Goal: Transaction & Acquisition: Purchase product/service

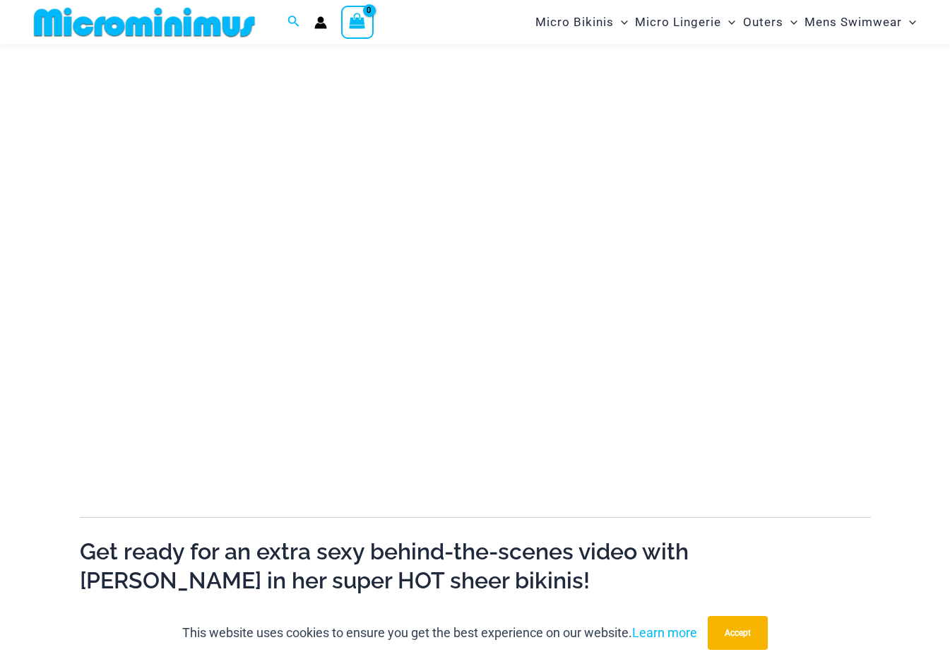
scroll to position [159, 0]
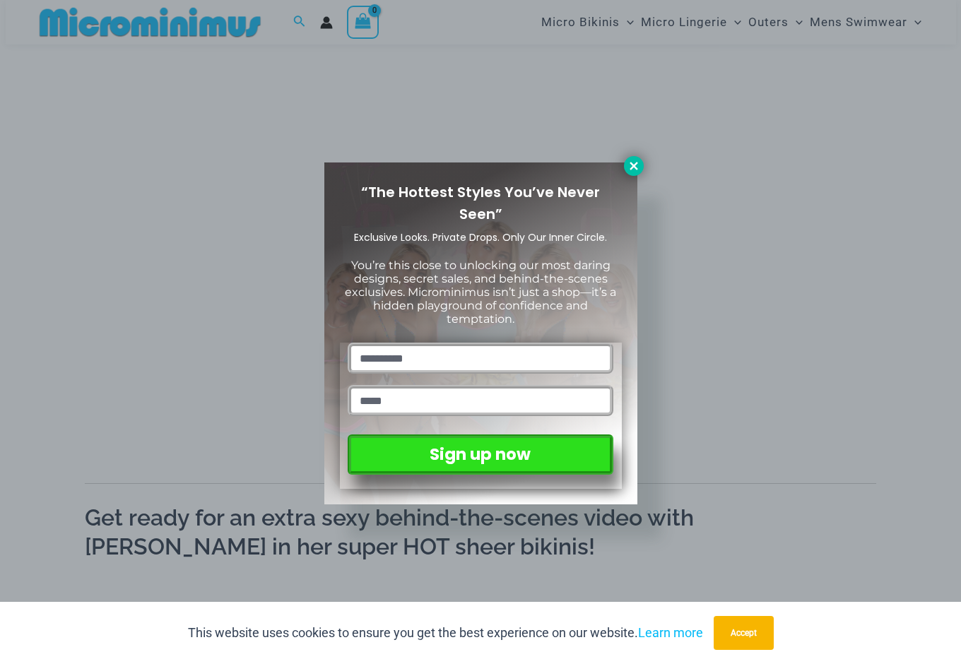
click at [636, 167] on icon at bounding box center [634, 166] width 8 height 8
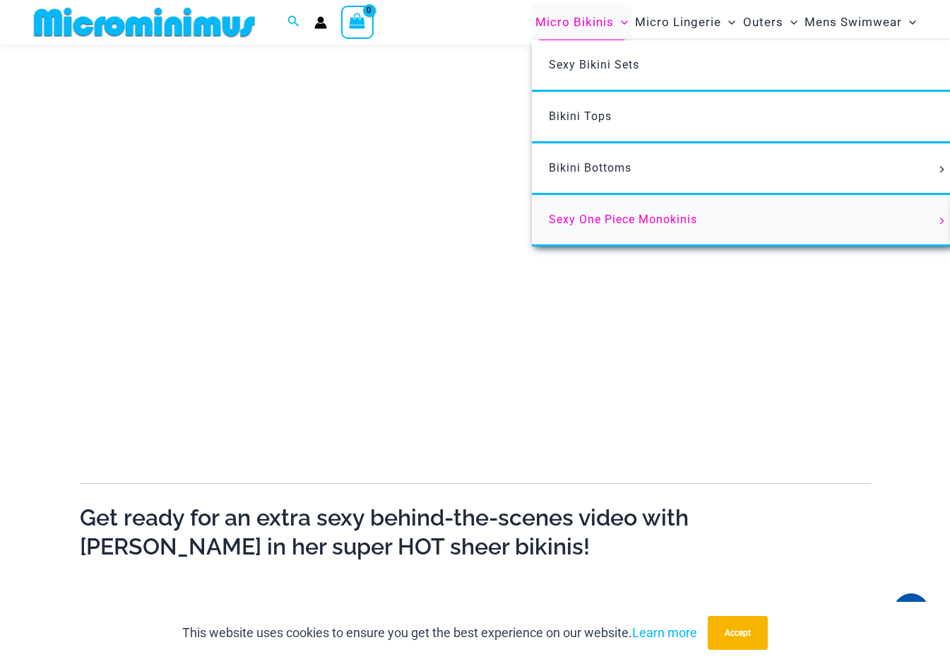
click at [626, 223] on span "Sexy One Piece Monokinis" at bounding box center [623, 219] width 148 height 13
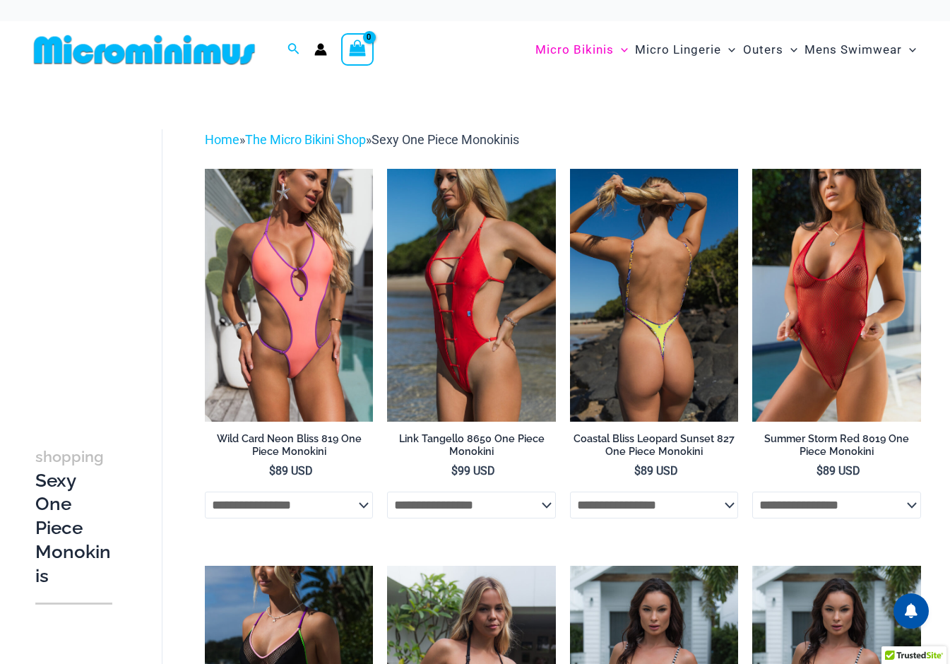
click at [611, 440] on h2 "Coastal Bliss Leopard Sunset 827 One Piece Monokini" at bounding box center [654, 445] width 169 height 26
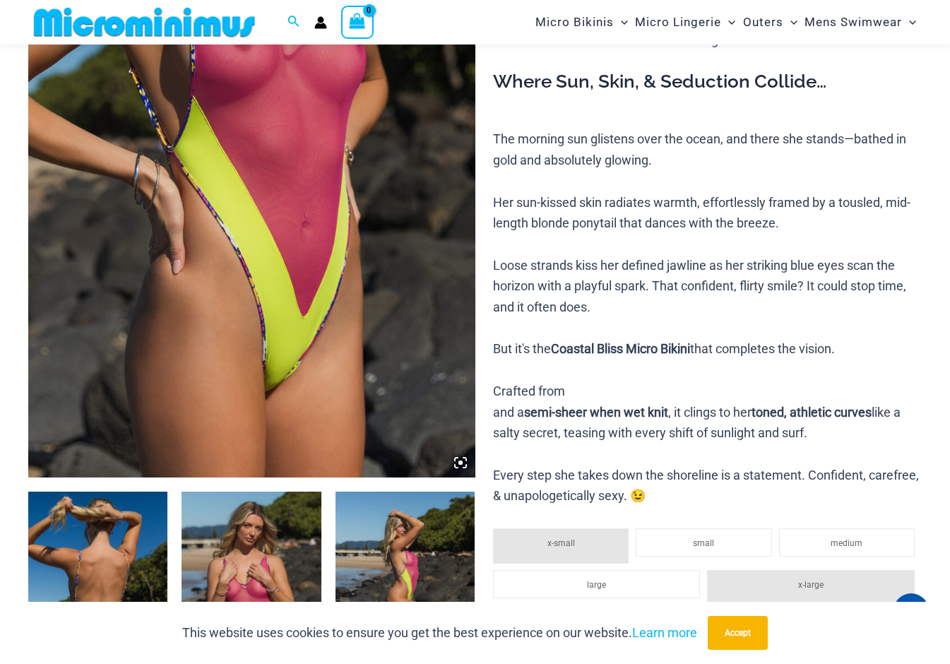
scroll to position [596, 0]
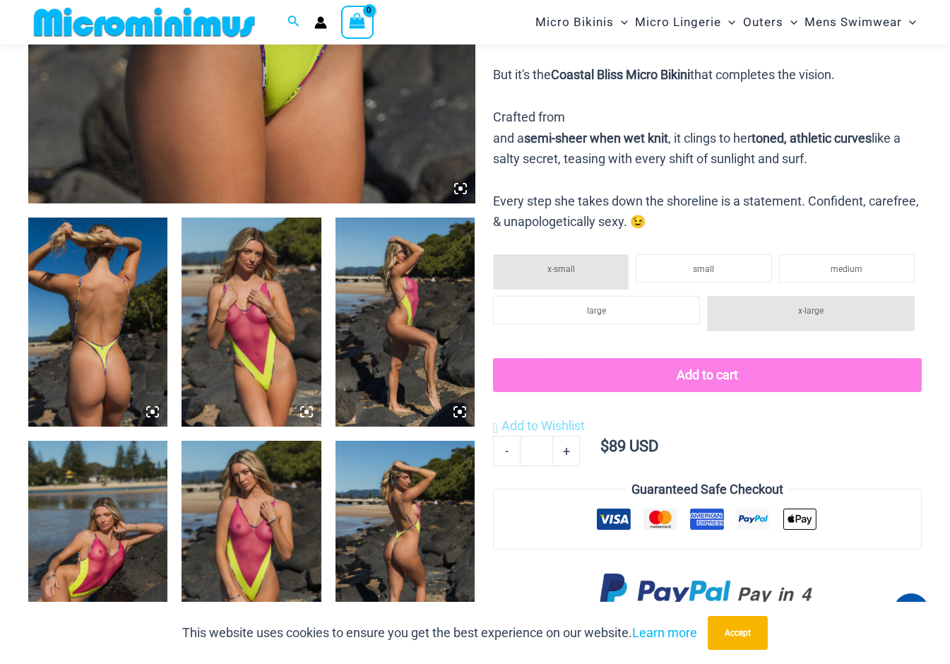
click at [446, 573] on img at bounding box center [405, 545] width 139 height 209
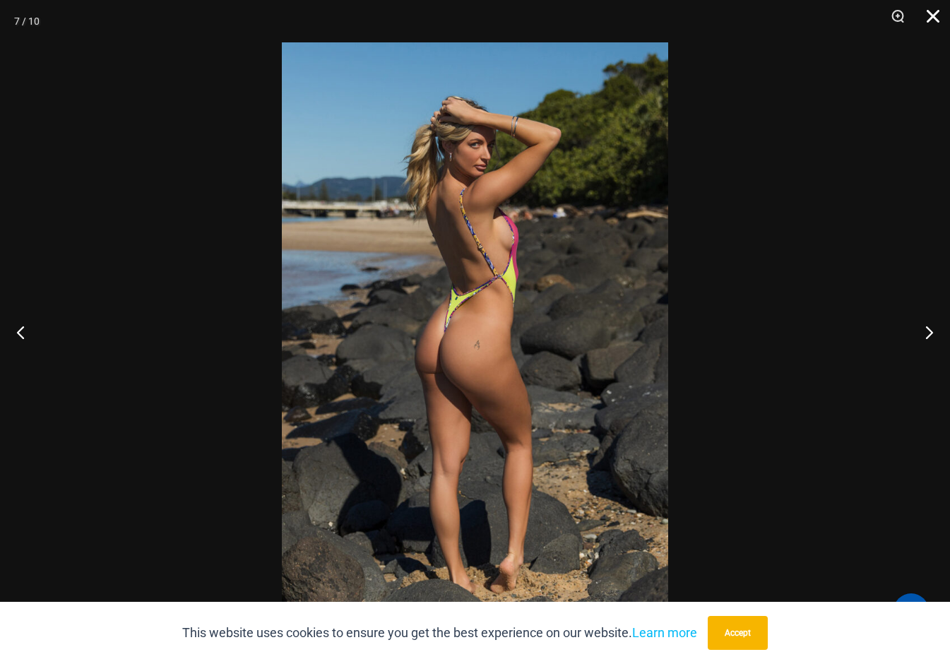
click at [926, 19] on button "Close" at bounding box center [928, 21] width 35 height 42
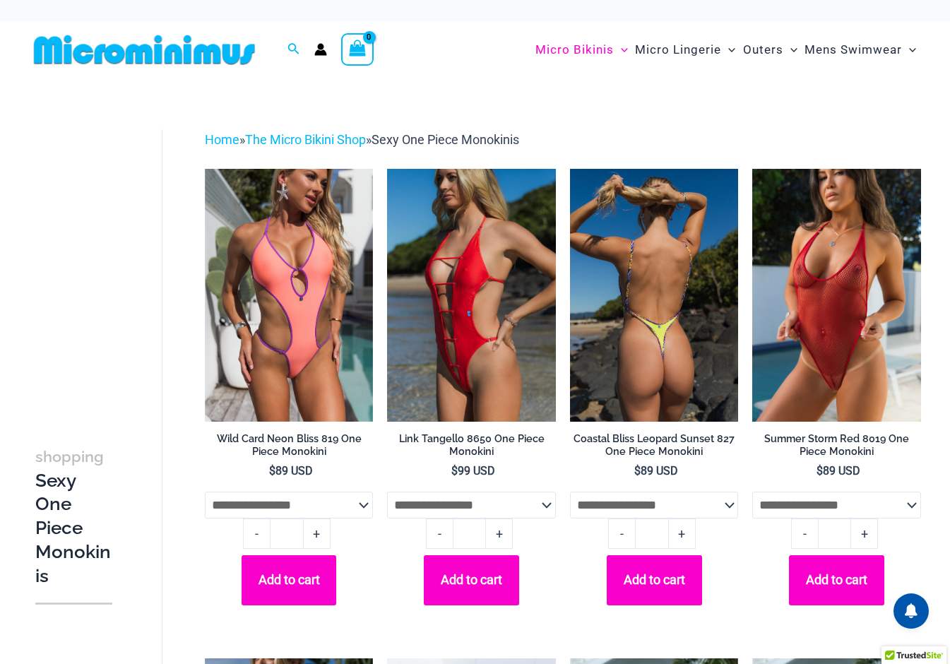
scroll to position [39, 0]
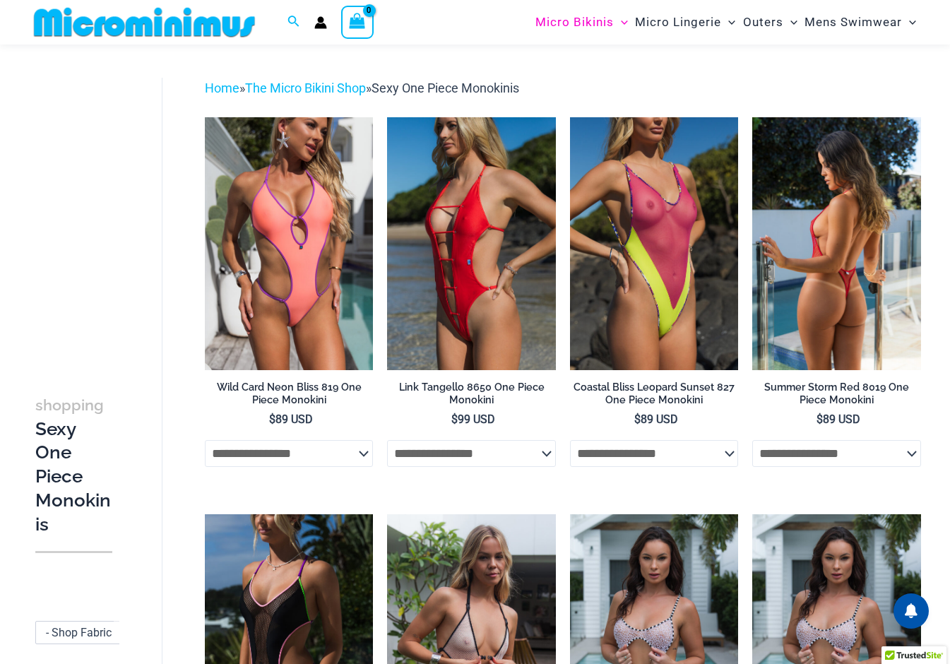
click at [866, 260] on img at bounding box center [837, 243] width 169 height 253
click at [852, 272] on img at bounding box center [837, 243] width 169 height 253
click at [800, 381] on h2 "Summer Storm Red 8019 One Piece Monokini" at bounding box center [837, 394] width 169 height 26
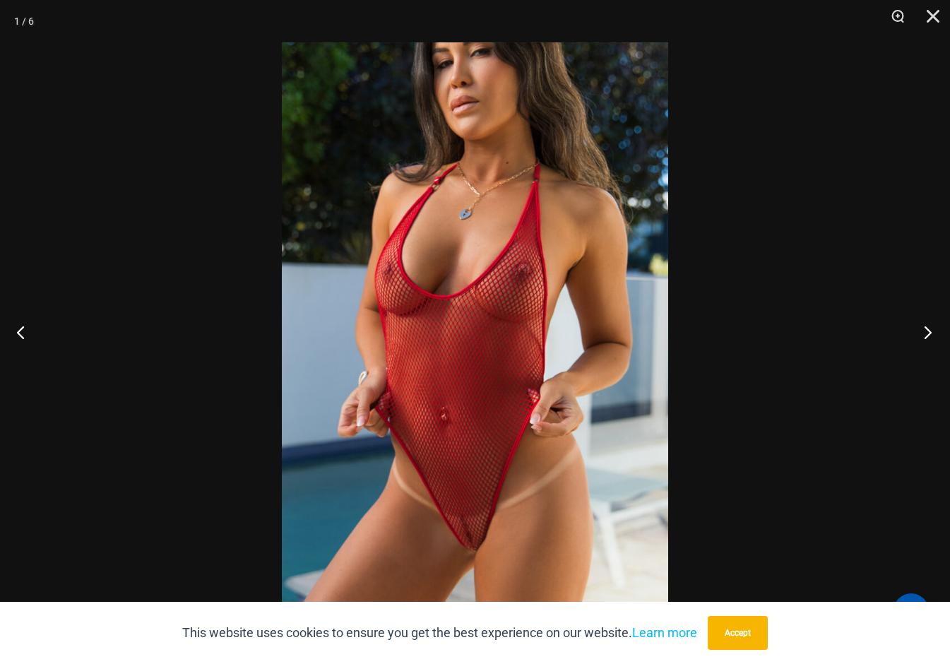
click at [919, 324] on button "Next" at bounding box center [923, 332] width 53 height 71
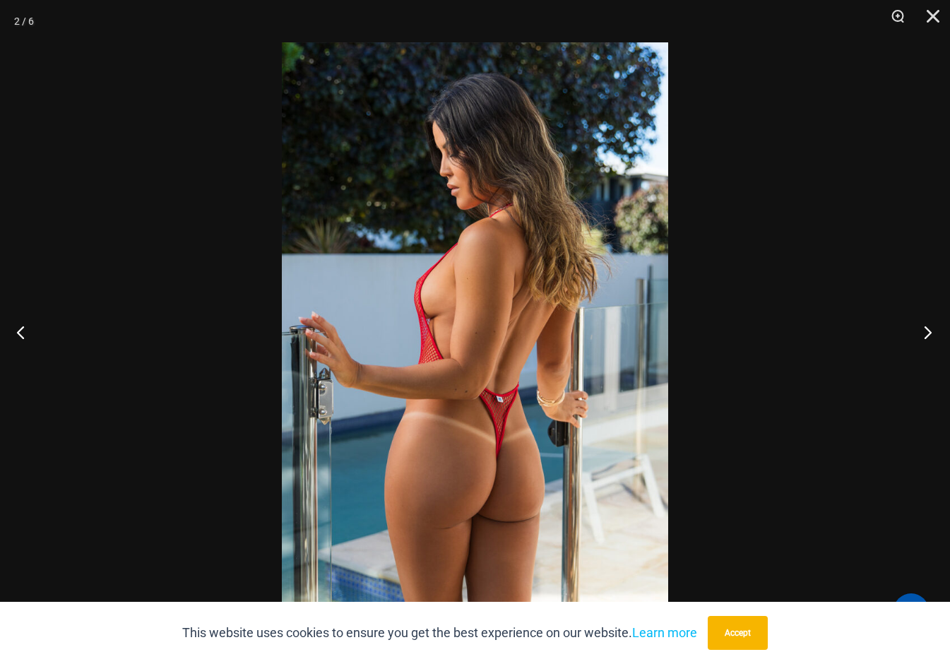
click at [923, 328] on button "Next" at bounding box center [923, 332] width 53 height 71
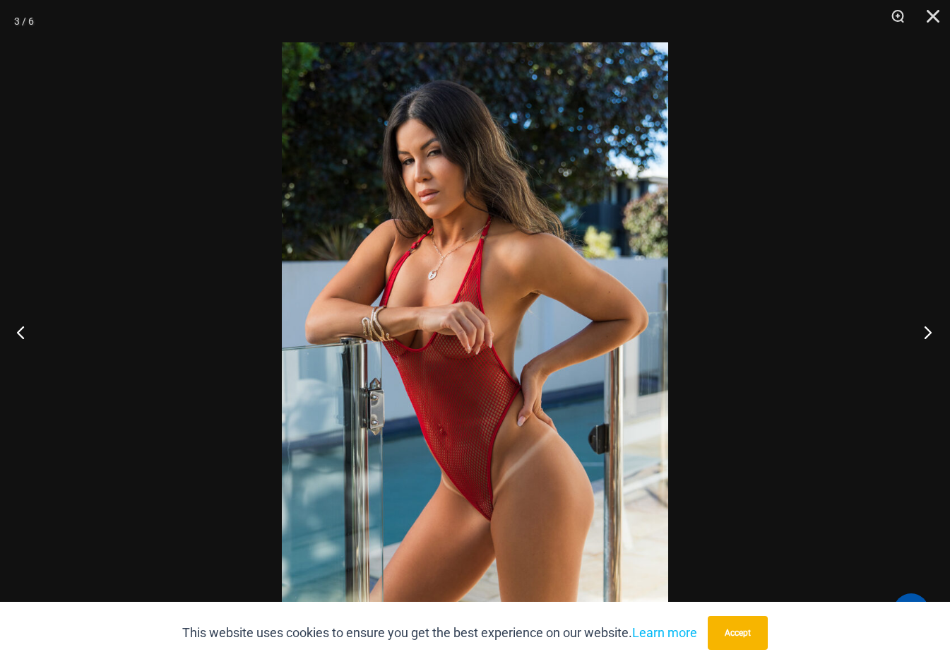
click at [923, 328] on button "Next" at bounding box center [923, 332] width 53 height 71
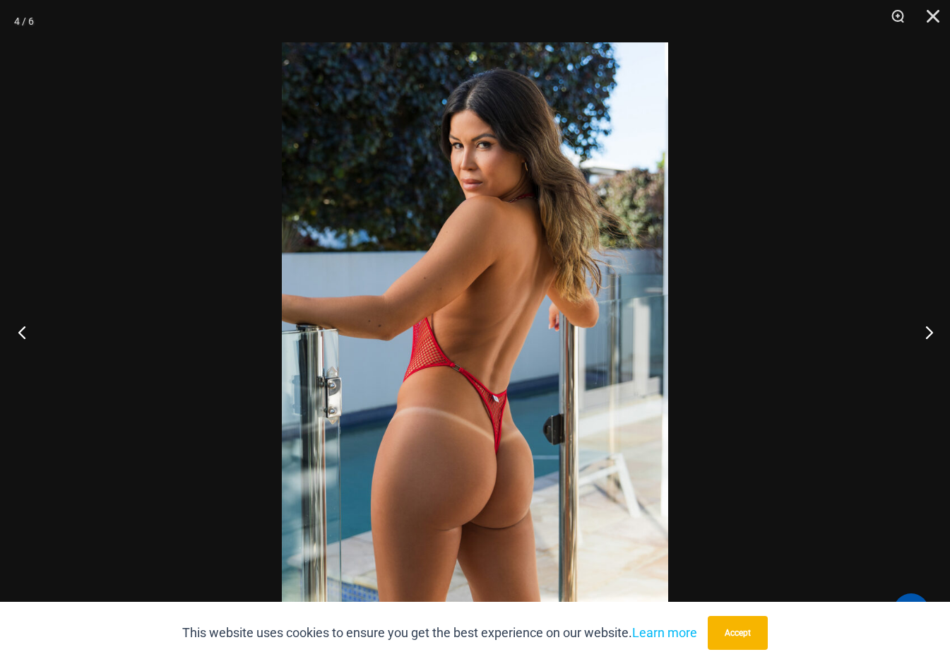
click at [25, 334] on button "Previous" at bounding box center [26, 332] width 53 height 71
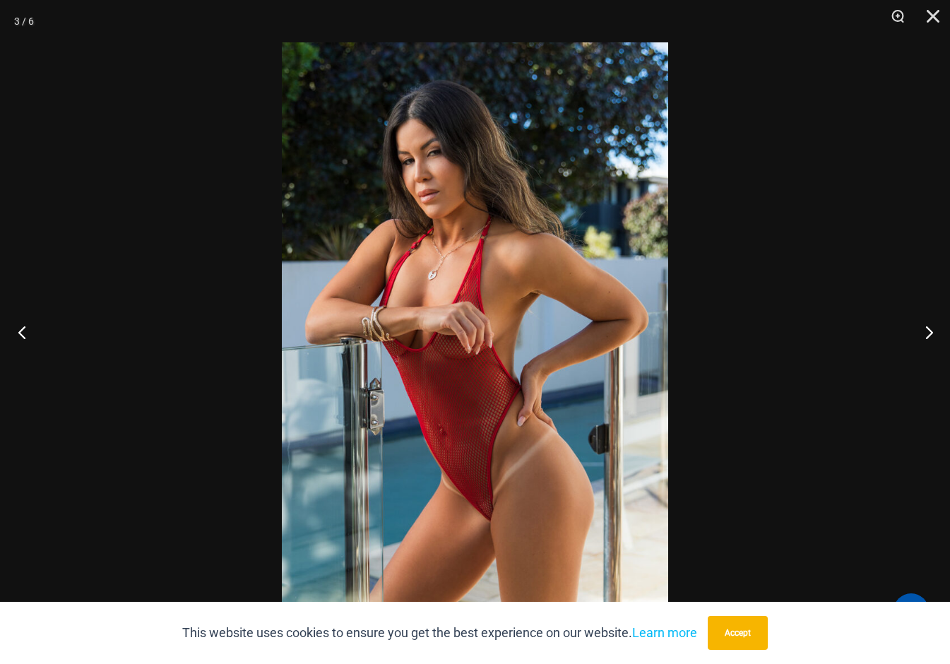
click at [25, 334] on button "Previous" at bounding box center [26, 332] width 53 height 71
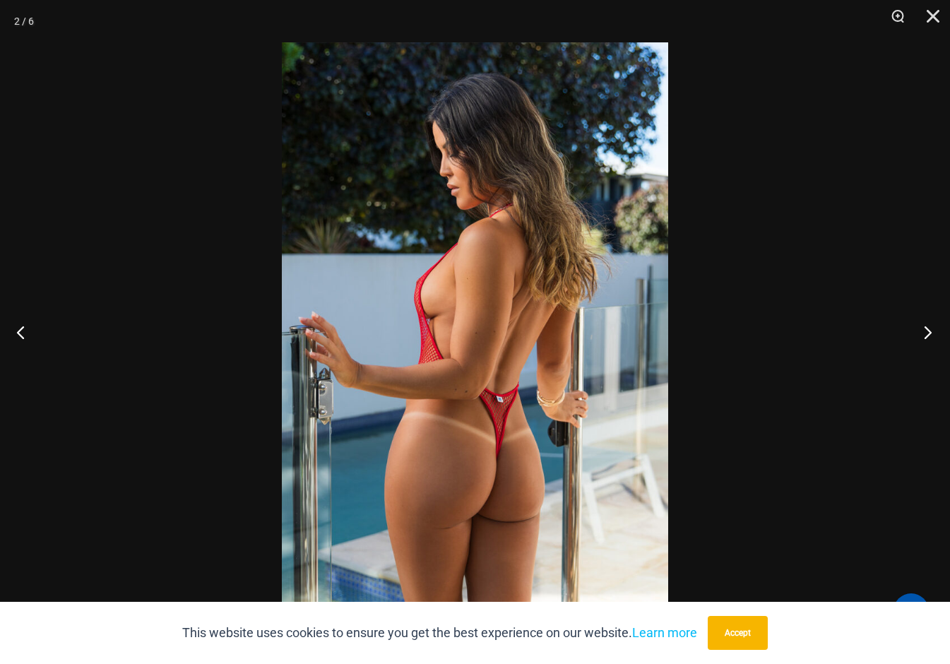
click at [929, 331] on button "Next" at bounding box center [923, 332] width 53 height 71
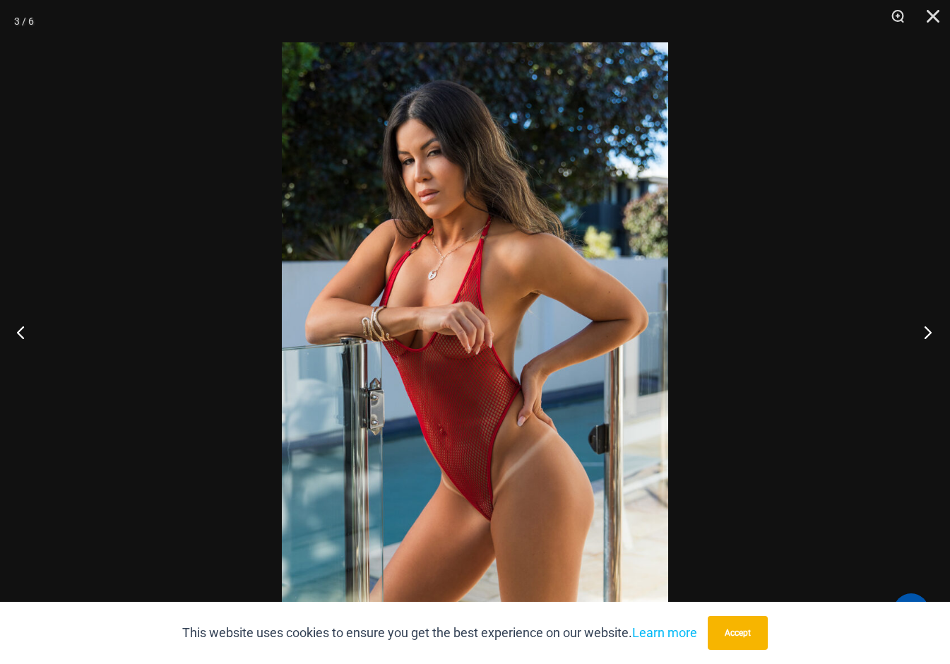
click at [929, 331] on button "Next" at bounding box center [923, 332] width 53 height 71
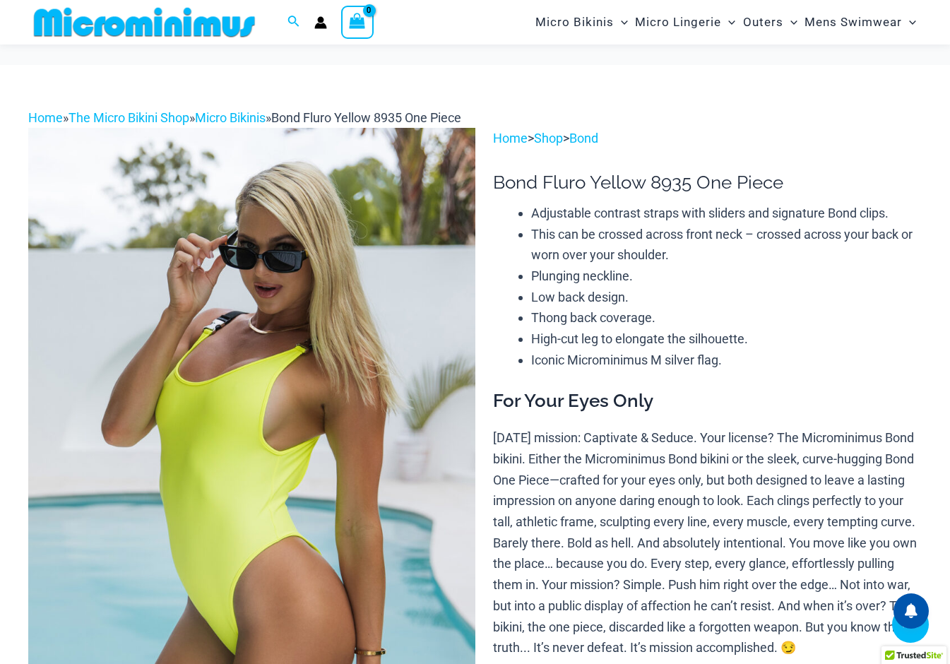
scroll to position [623, 0]
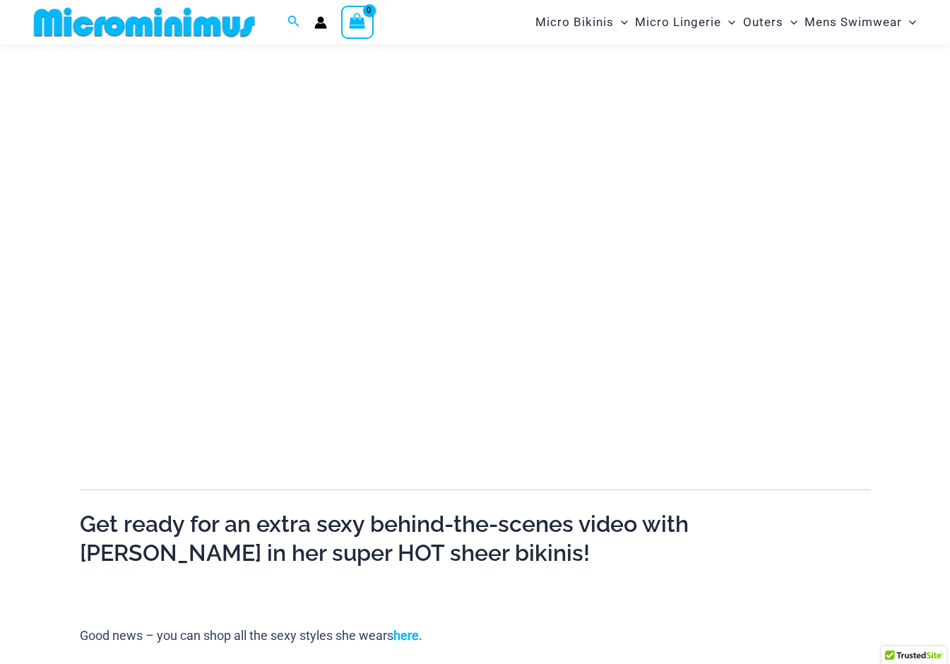
scroll to position [159, 0]
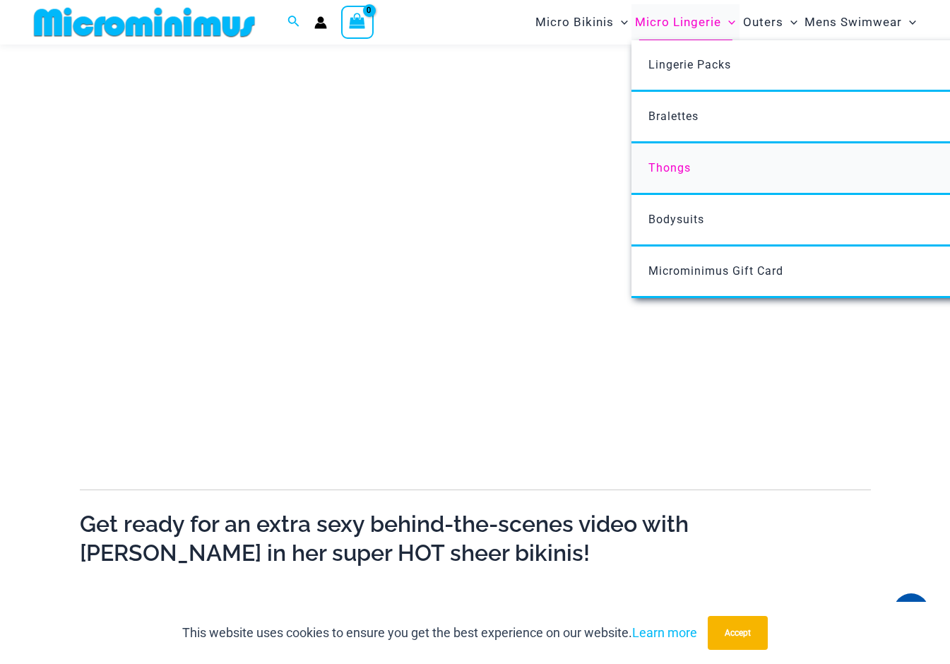
click at [675, 171] on span "Thongs" at bounding box center [670, 167] width 42 height 13
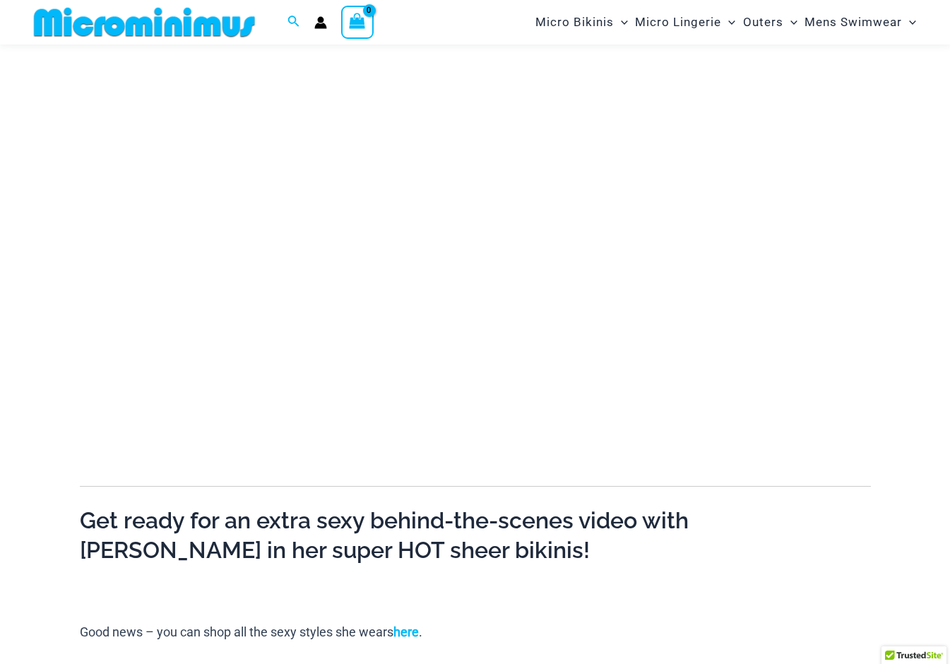
scroll to position [159, 0]
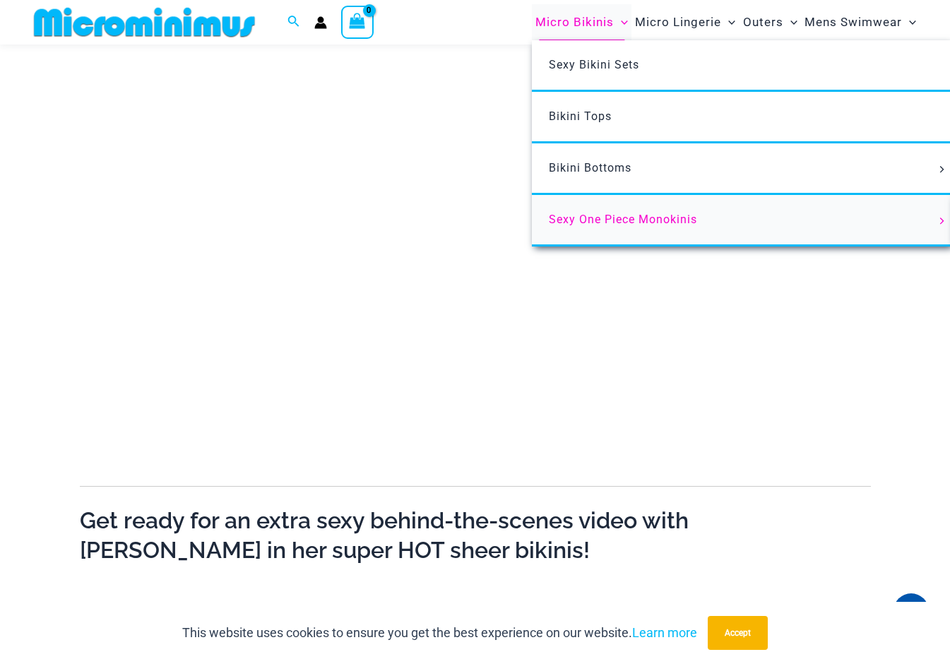
click at [603, 223] on span "Sexy One Piece Monokinis" at bounding box center [623, 219] width 148 height 13
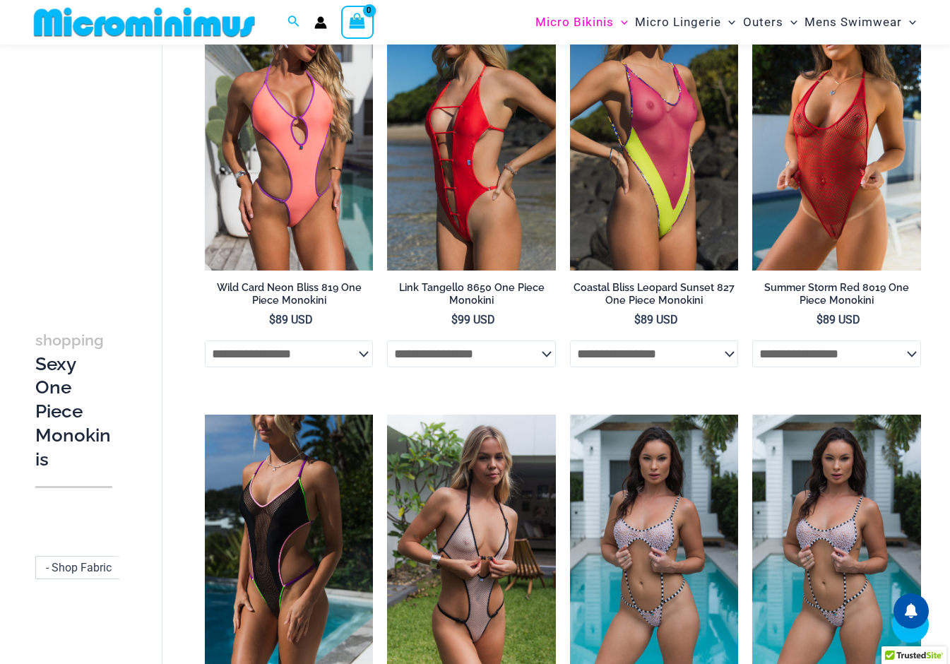
scroll to position [752, 0]
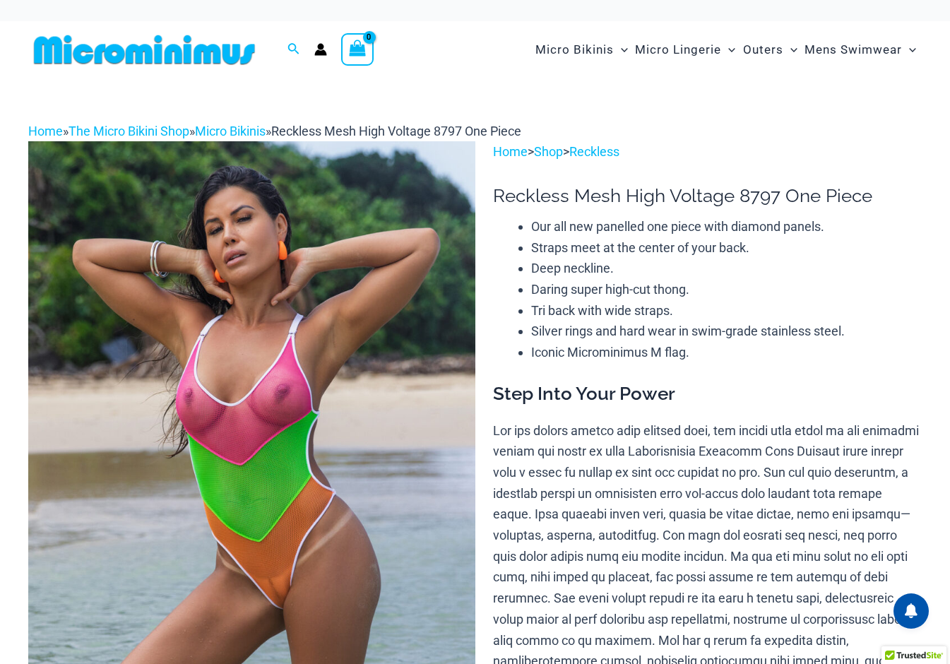
scroll to position [500, 0]
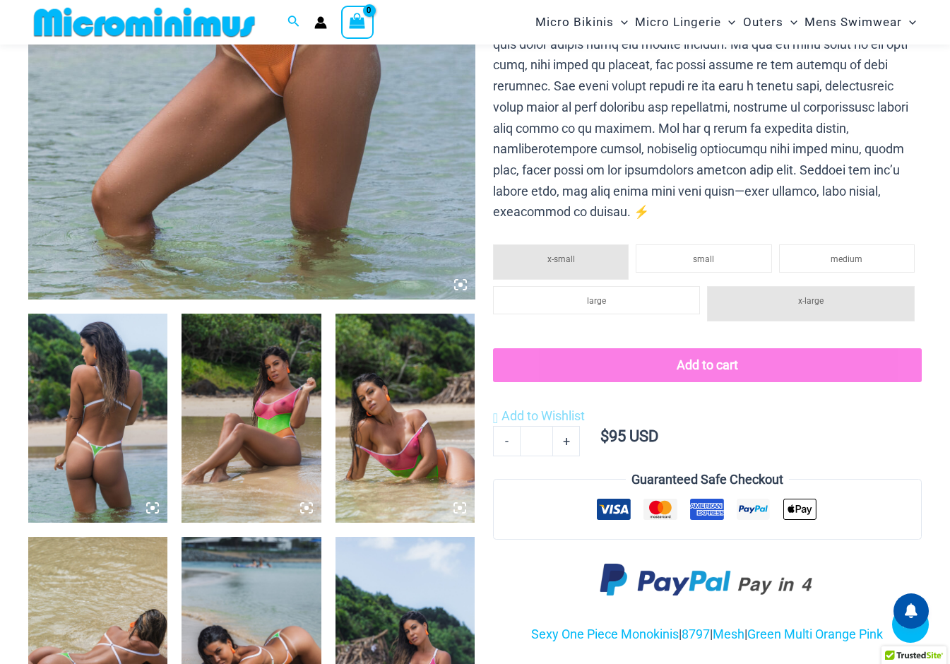
click at [283, 537] on img at bounding box center [251, 641] width 139 height 209
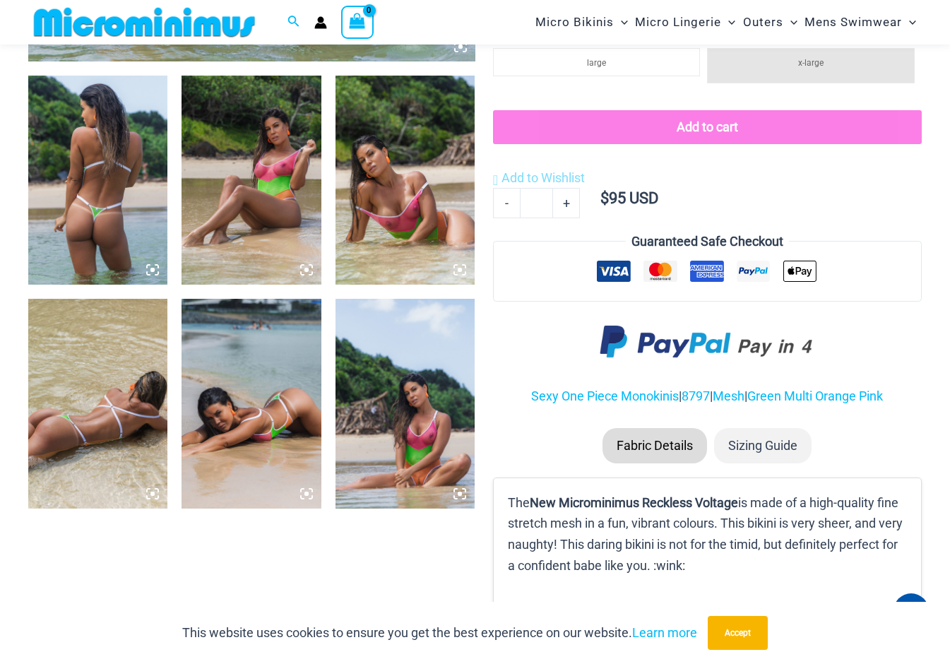
click at [151, 267] on icon at bounding box center [152, 270] width 13 height 13
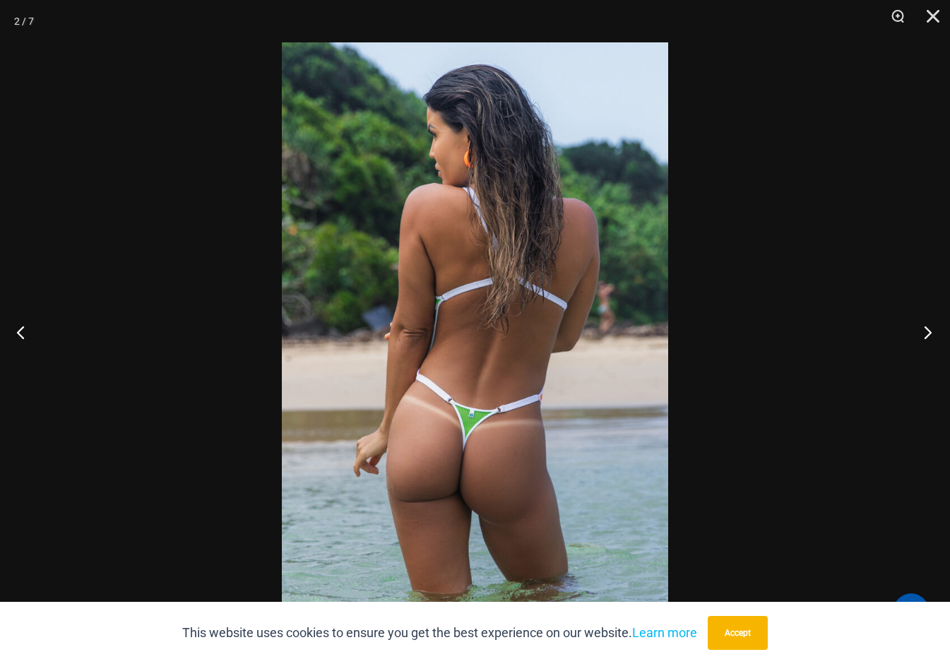
click at [928, 327] on button "Next" at bounding box center [923, 332] width 53 height 71
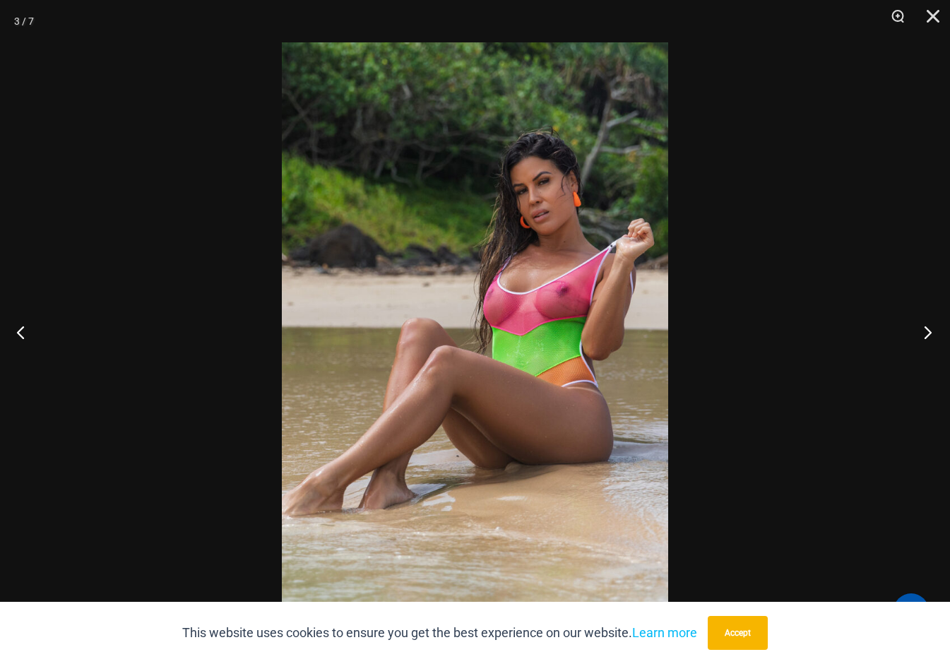
click at [928, 327] on button "Next" at bounding box center [923, 332] width 53 height 71
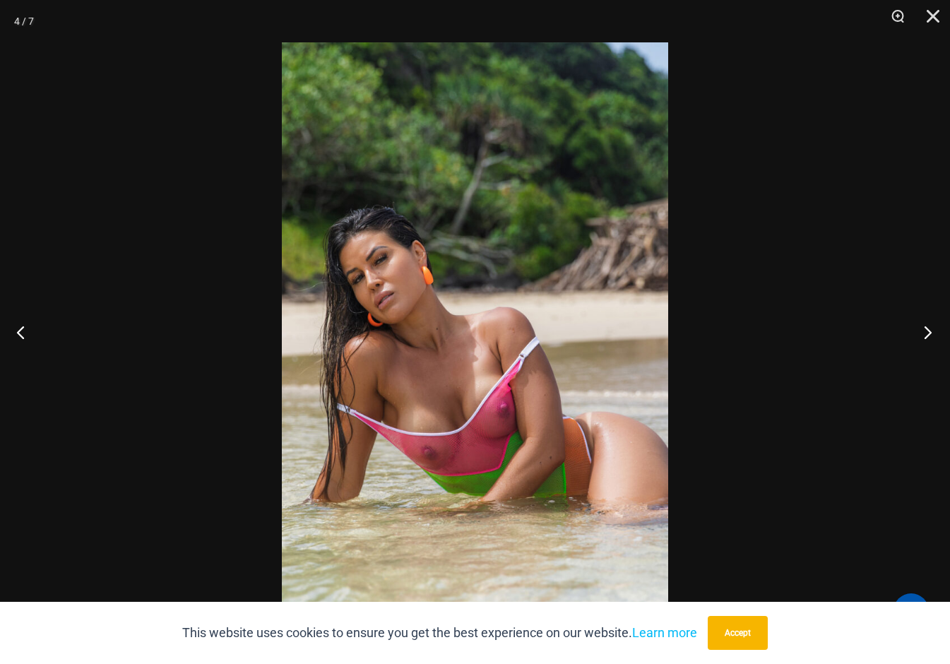
click at [928, 327] on button "Next" at bounding box center [923, 332] width 53 height 71
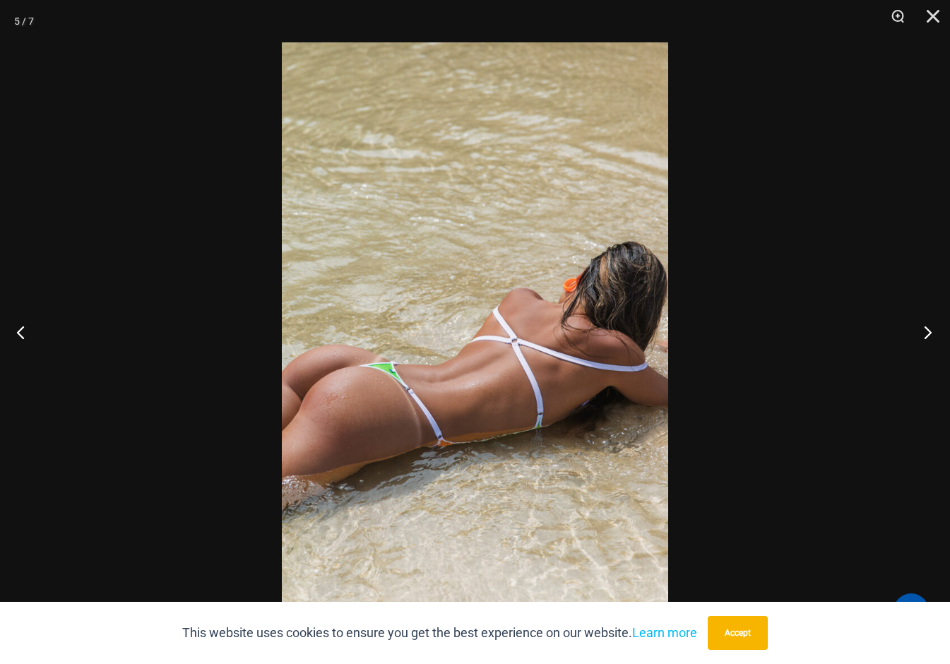
click at [928, 327] on button "Next" at bounding box center [923, 332] width 53 height 71
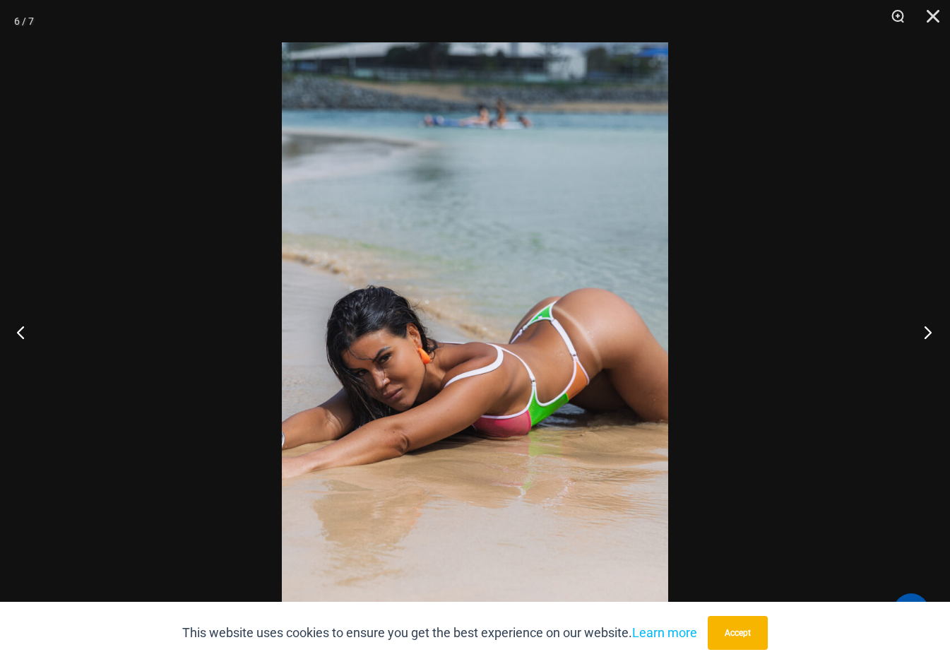
click at [928, 327] on button "Next" at bounding box center [923, 332] width 53 height 71
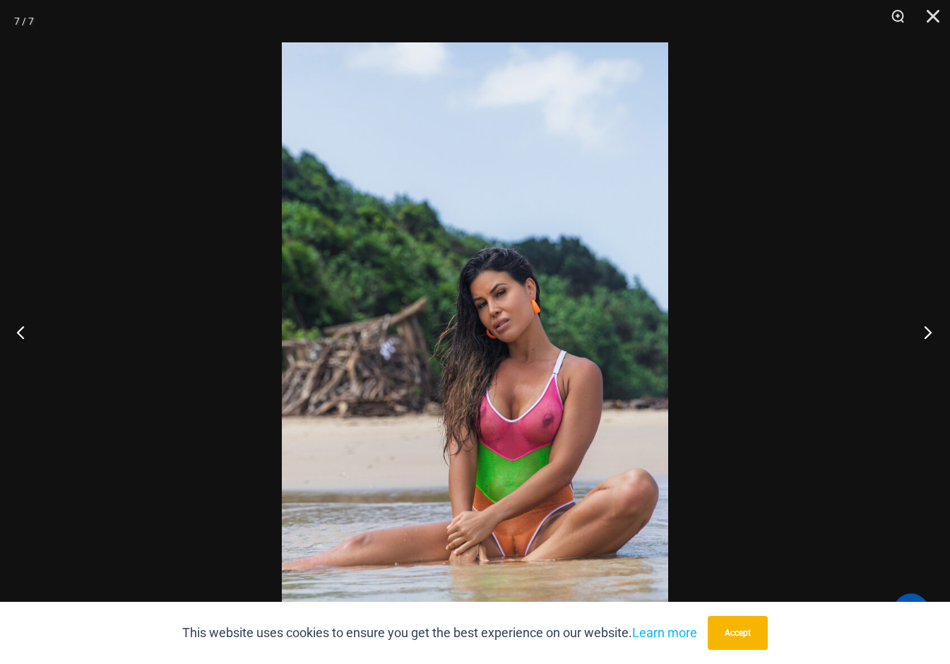
click at [928, 327] on button "Next" at bounding box center [923, 332] width 53 height 71
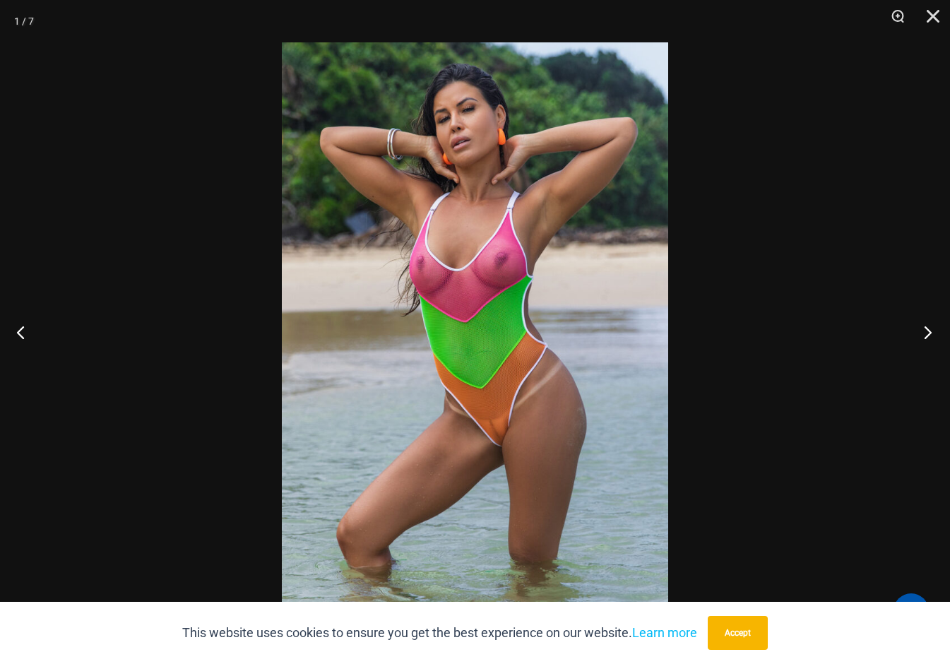
click at [928, 327] on button "Next" at bounding box center [923, 332] width 53 height 71
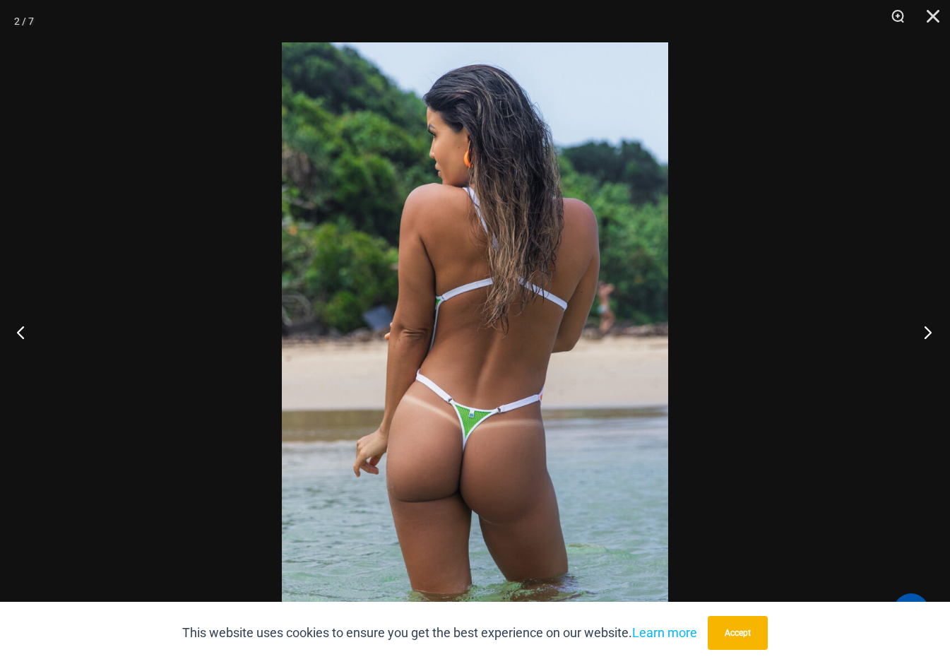
click at [928, 327] on button "Next" at bounding box center [923, 332] width 53 height 71
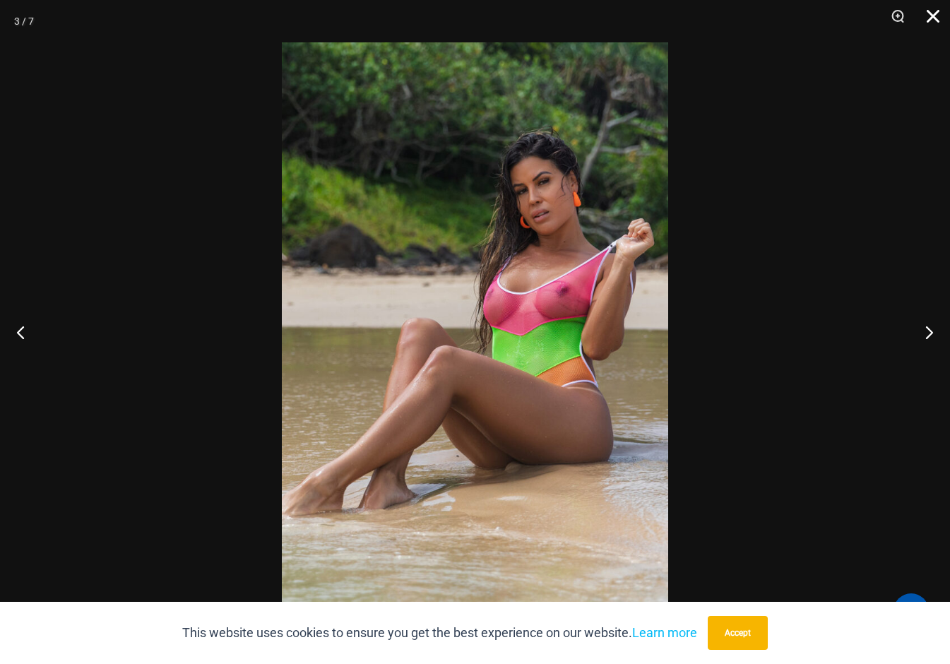
click at [942, 28] on button "Close" at bounding box center [928, 21] width 35 height 42
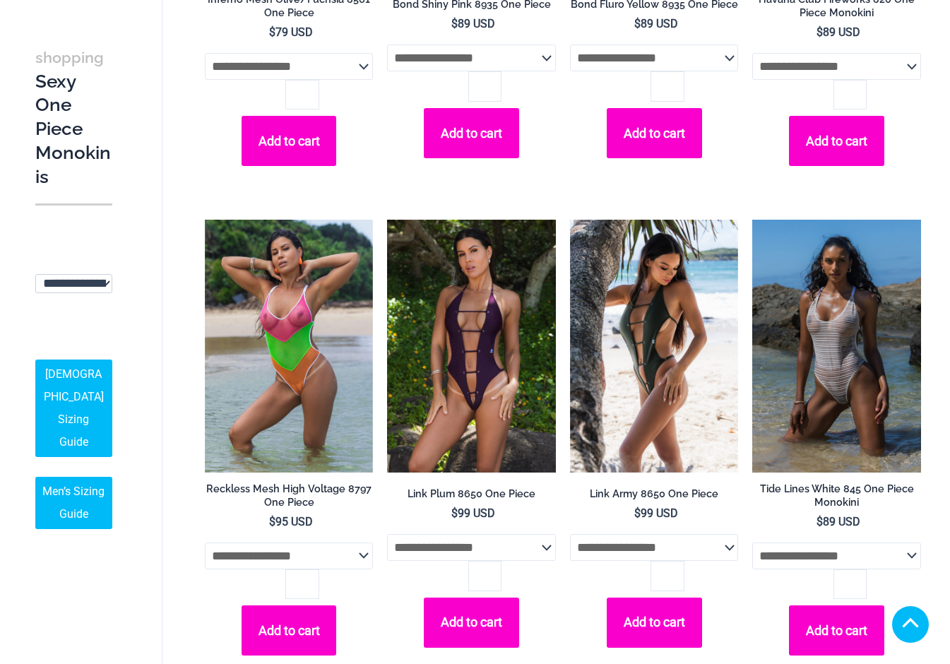
scroll to position [1529, 0]
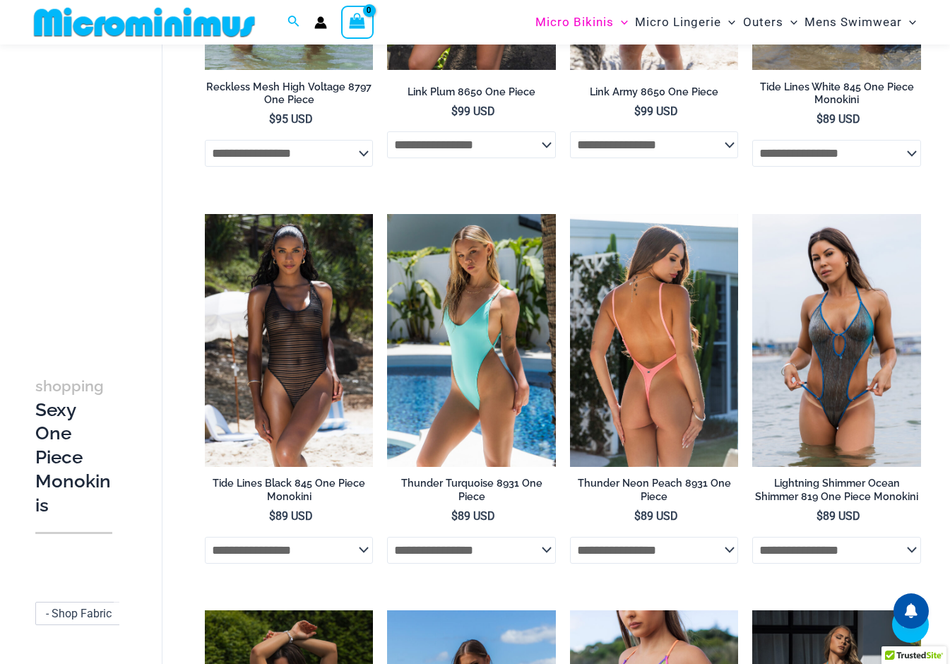
click at [637, 416] on img at bounding box center [654, 340] width 169 height 253
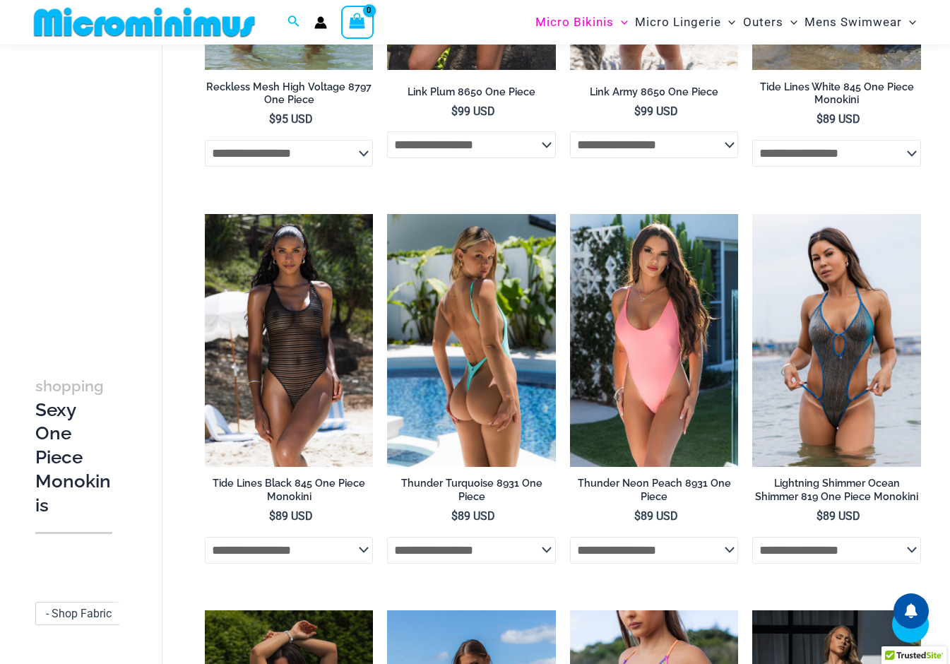
click at [517, 503] on h2 "Thunder Turquoise 8931 One Piece" at bounding box center [471, 490] width 169 height 26
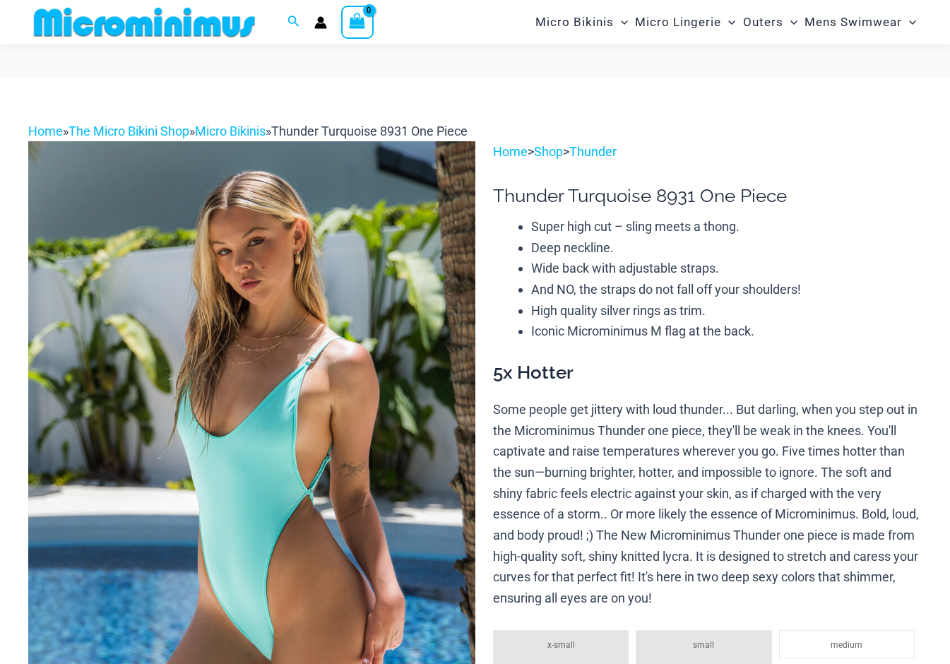
scroll to position [585, 0]
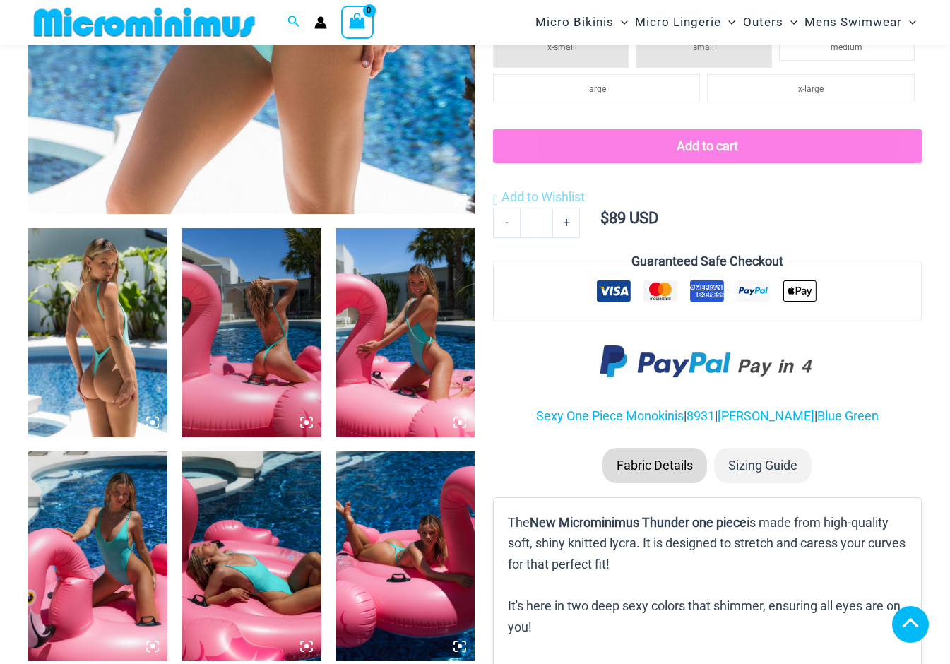
click at [153, 421] on icon at bounding box center [153, 422] width 4 height 4
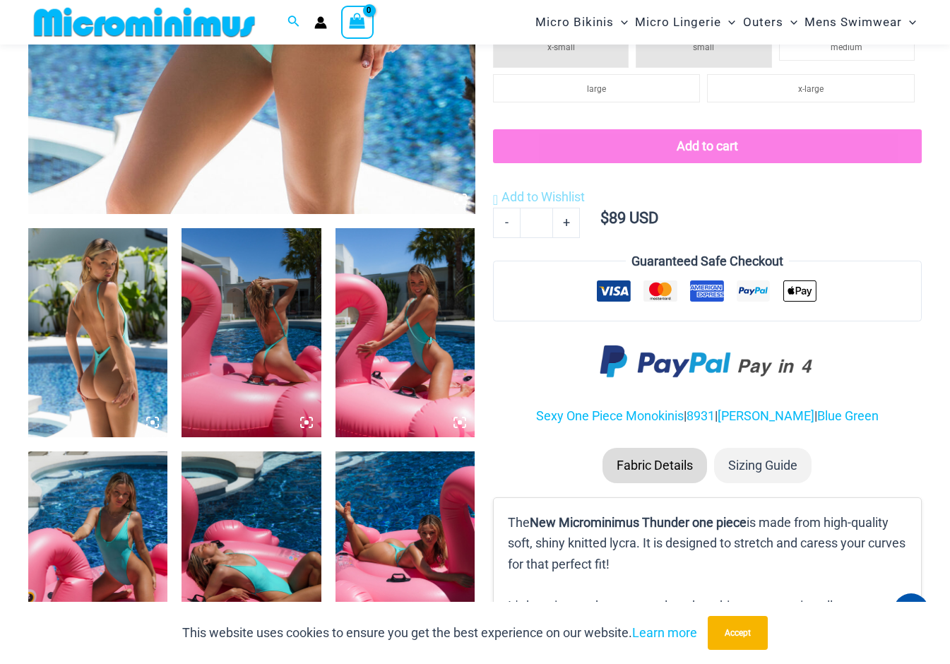
click at [151, 420] on icon at bounding box center [152, 422] width 13 height 13
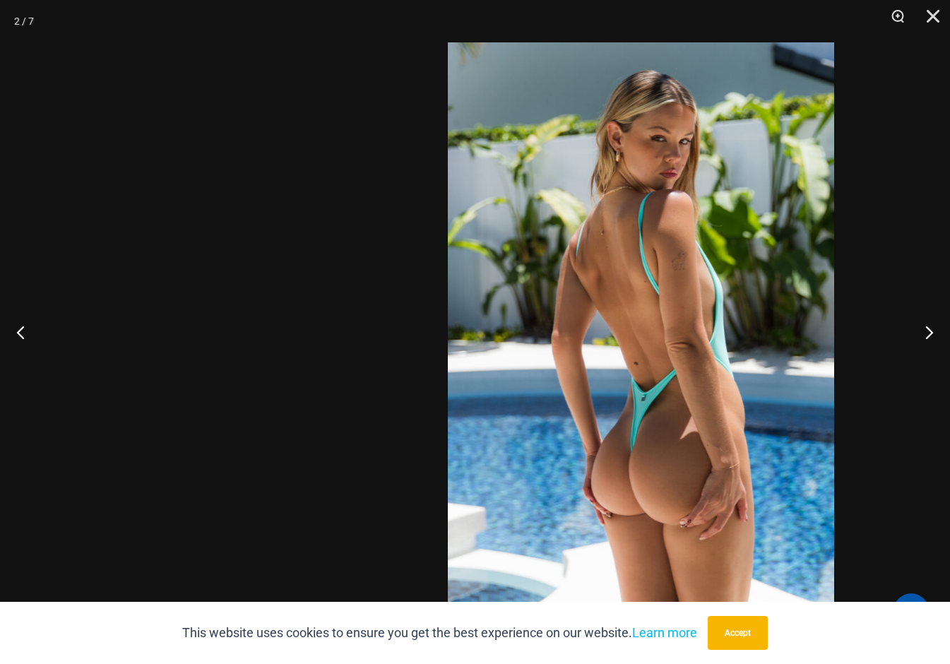
click at [683, 437] on img at bounding box center [641, 331] width 387 height 579
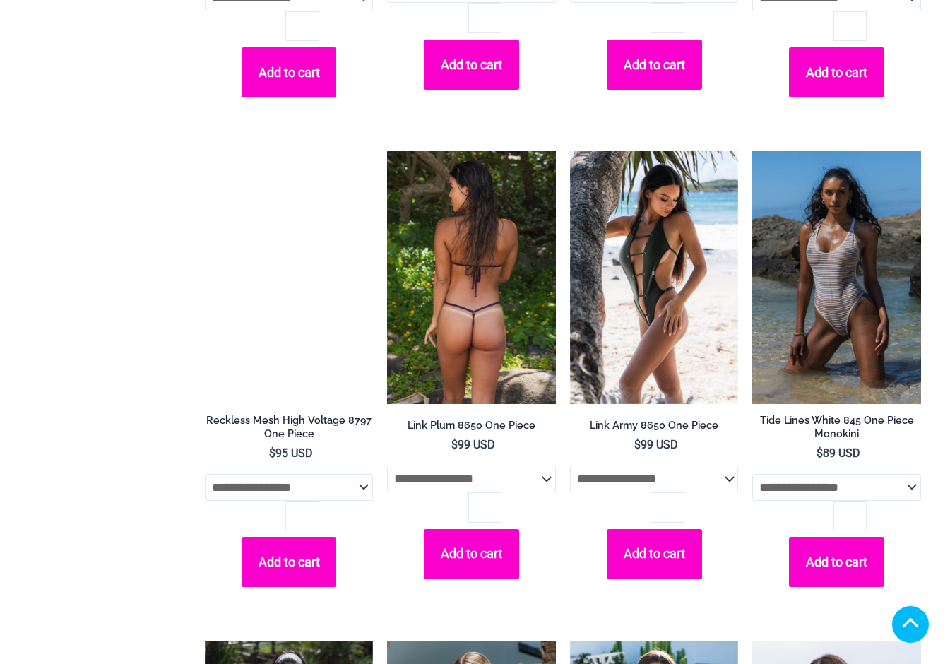
scroll to position [1487, 0]
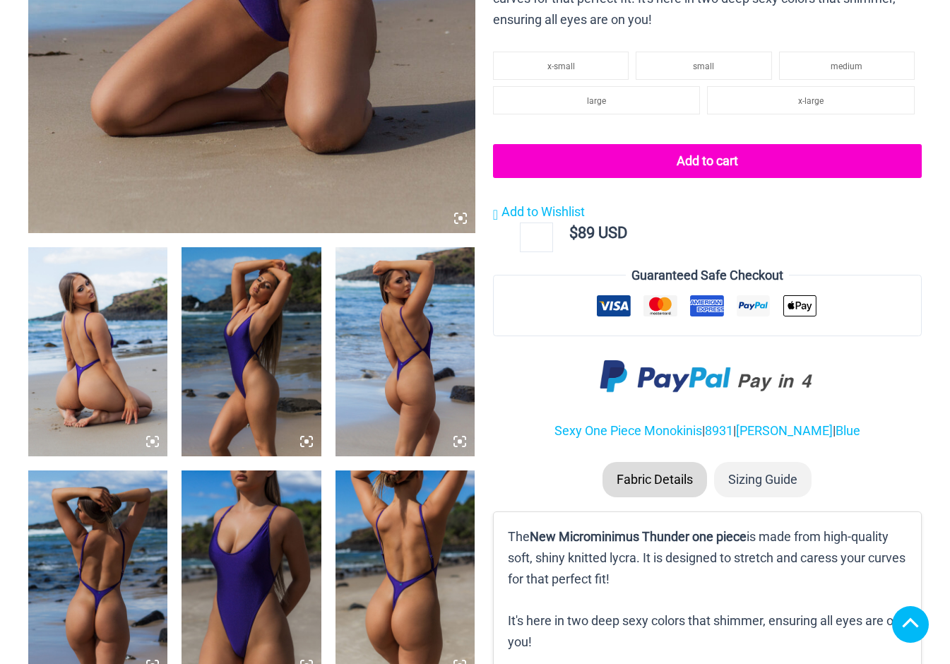
scroll to position [590, 0]
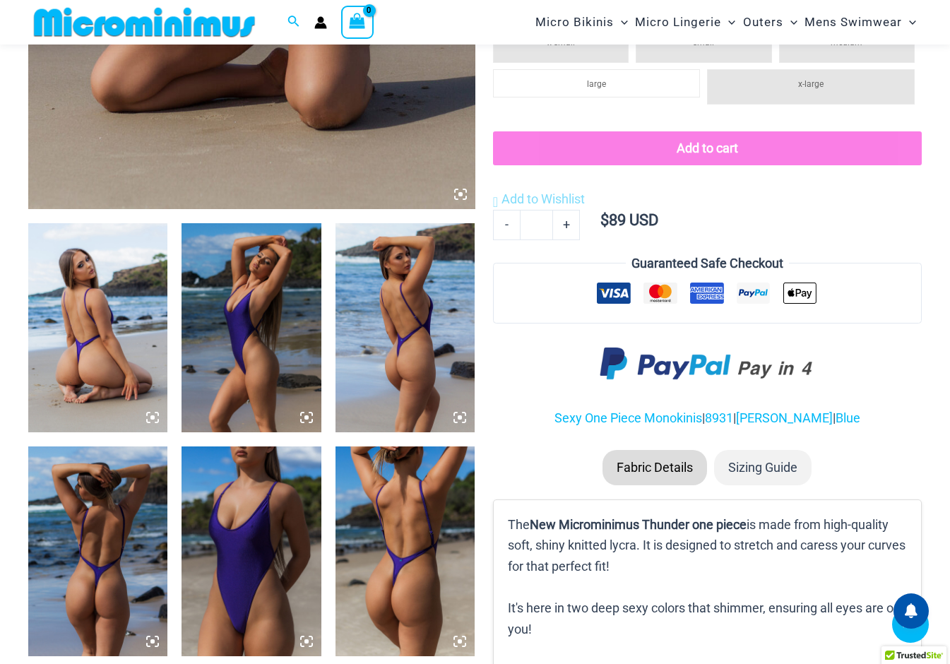
click at [156, 424] on icon at bounding box center [152, 417] width 13 height 13
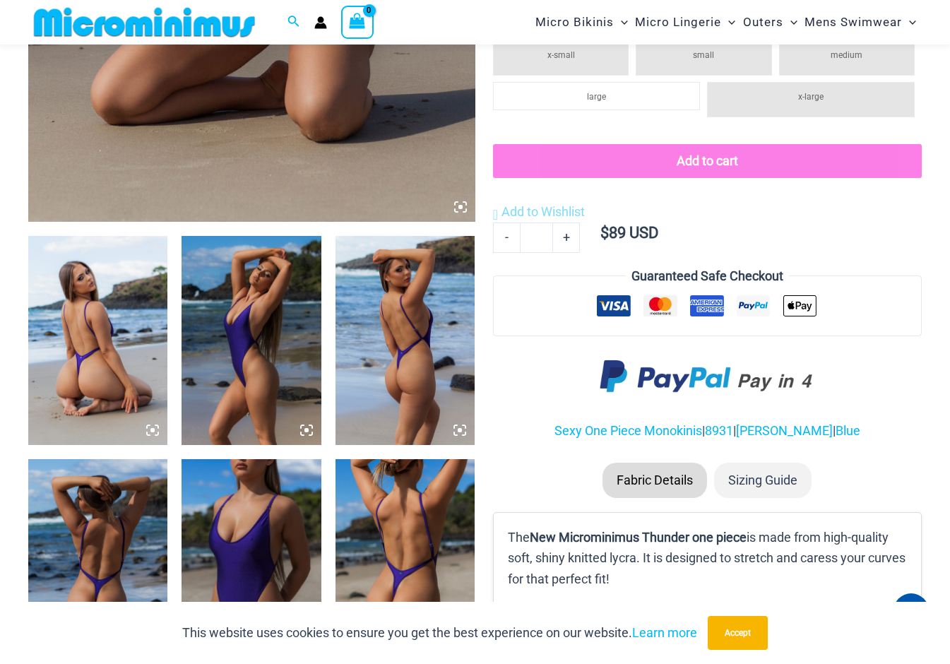
click at [150, 429] on icon at bounding box center [152, 430] width 13 height 13
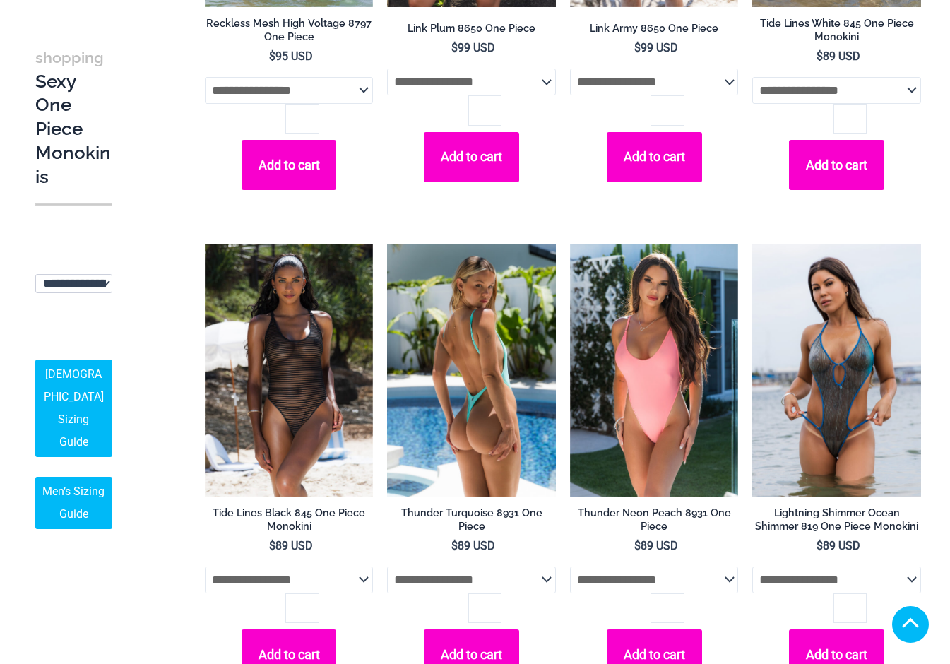
scroll to position [1892, 0]
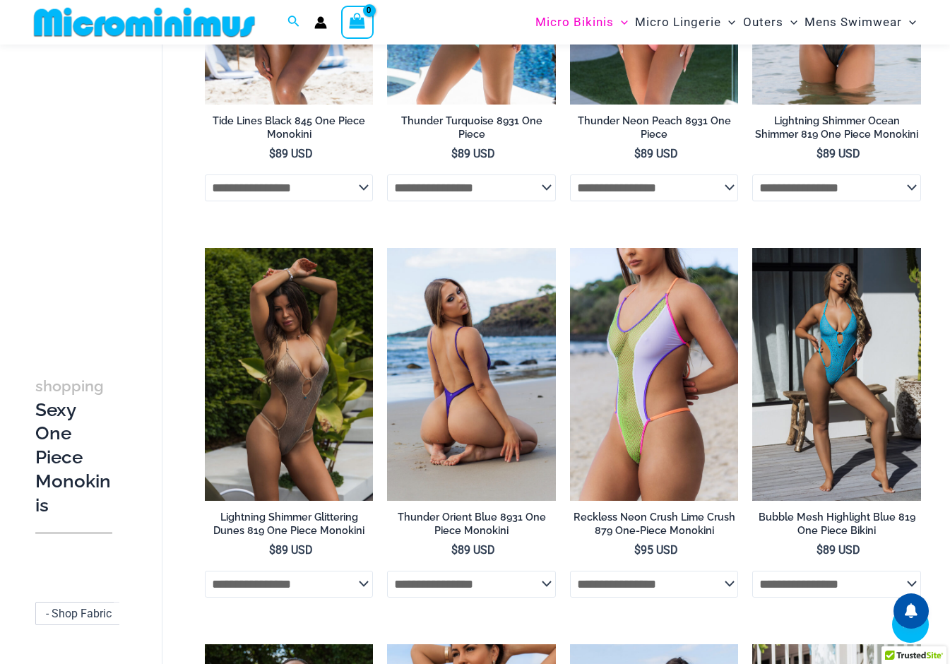
click at [495, 449] on img at bounding box center [471, 374] width 169 height 253
click at [493, 537] on h2 "Thunder Orient Blue 8931 One Piece Monokini" at bounding box center [471, 524] width 169 height 26
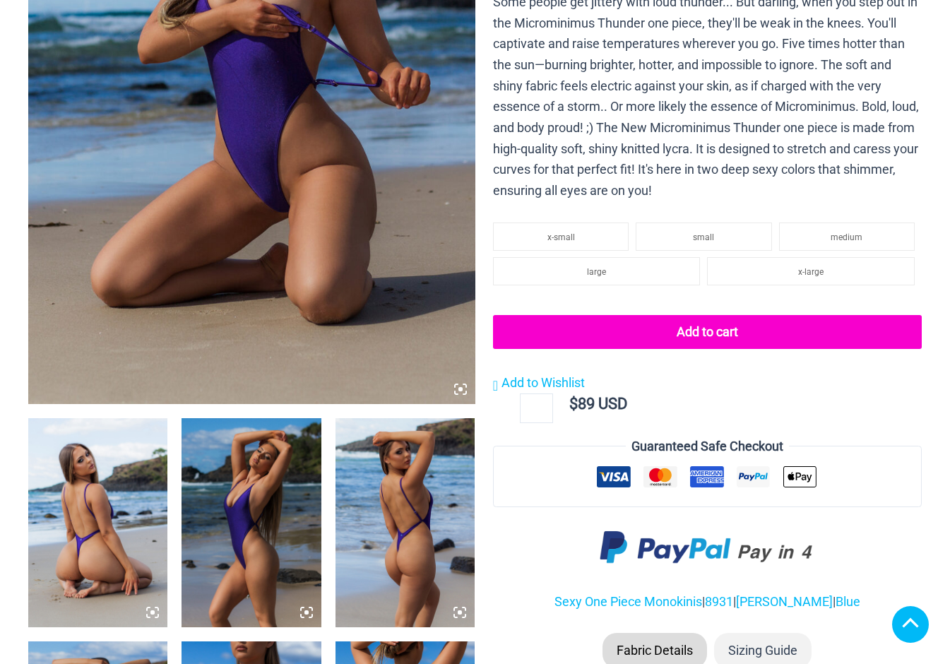
scroll to position [555, 0]
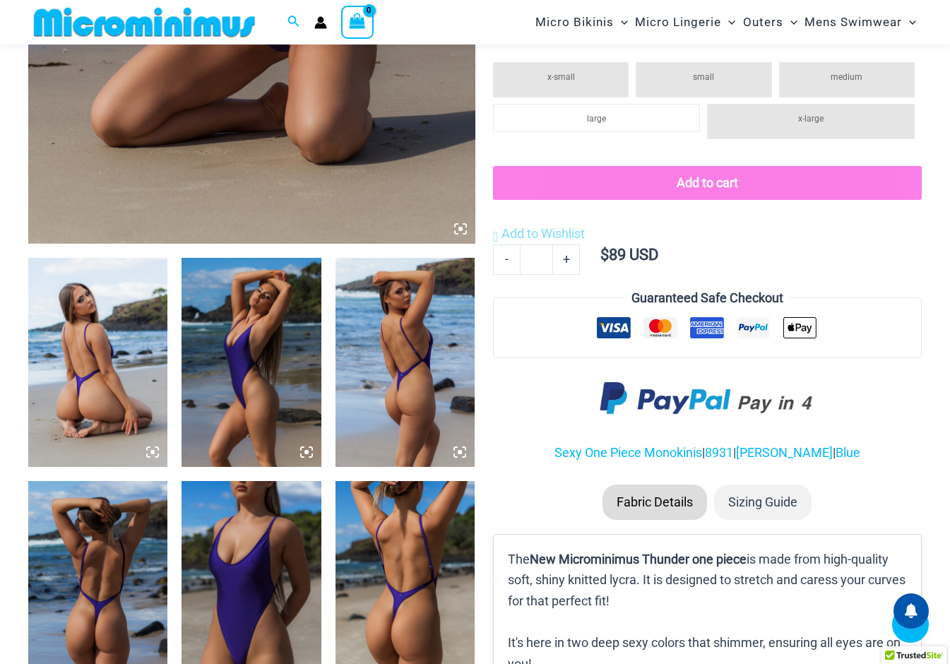
click at [152, 450] on icon at bounding box center [153, 452] width 4 height 4
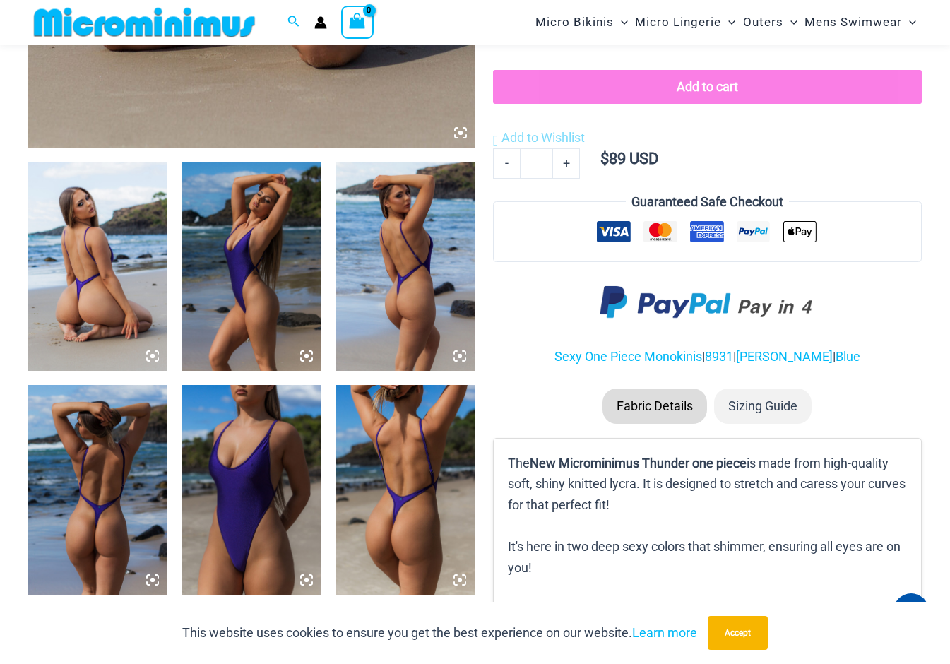
click at [155, 355] on icon at bounding box center [153, 356] width 4 height 4
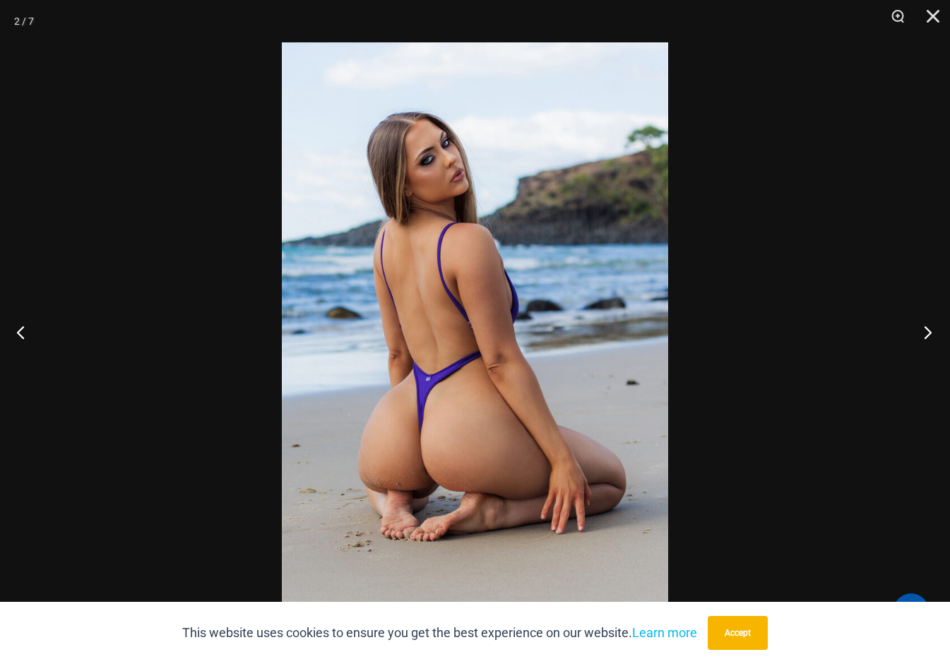
click at [932, 331] on button "Next" at bounding box center [923, 332] width 53 height 71
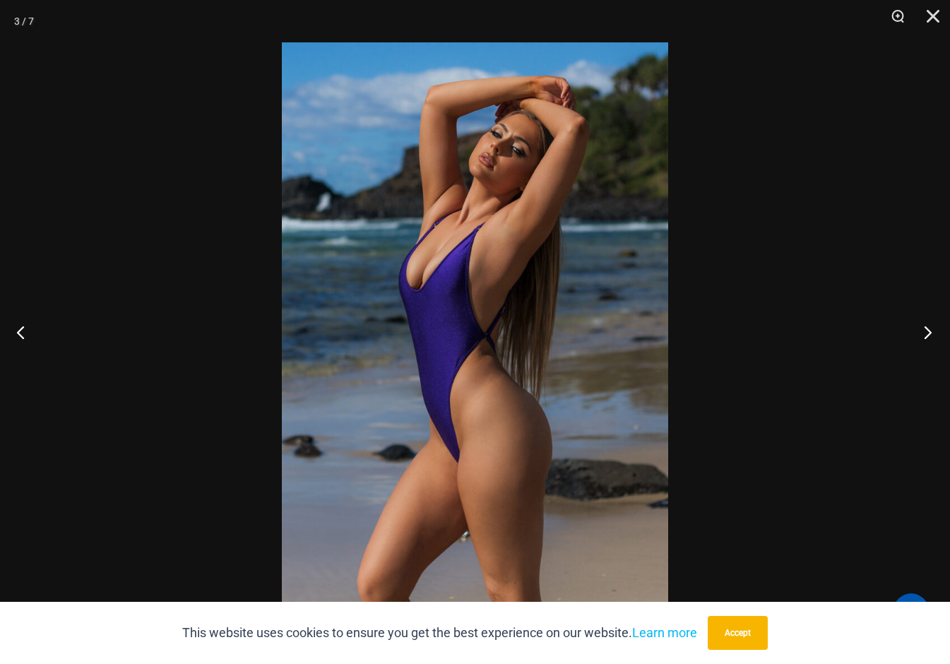
click at [932, 331] on button "Next" at bounding box center [923, 332] width 53 height 71
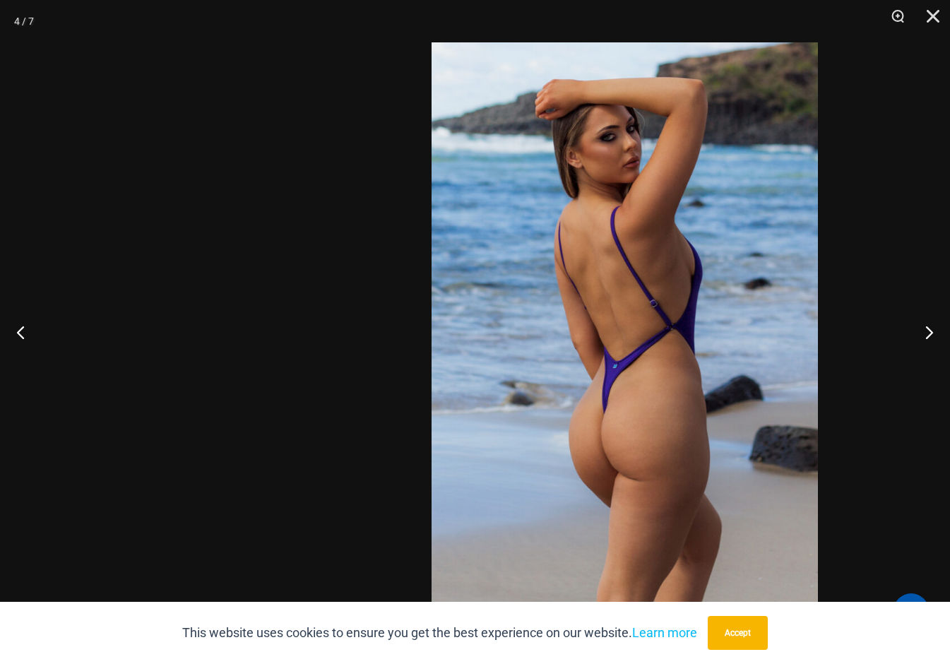
click at [632, 418] on img at bounding box center [625, 331] width 387 height 579
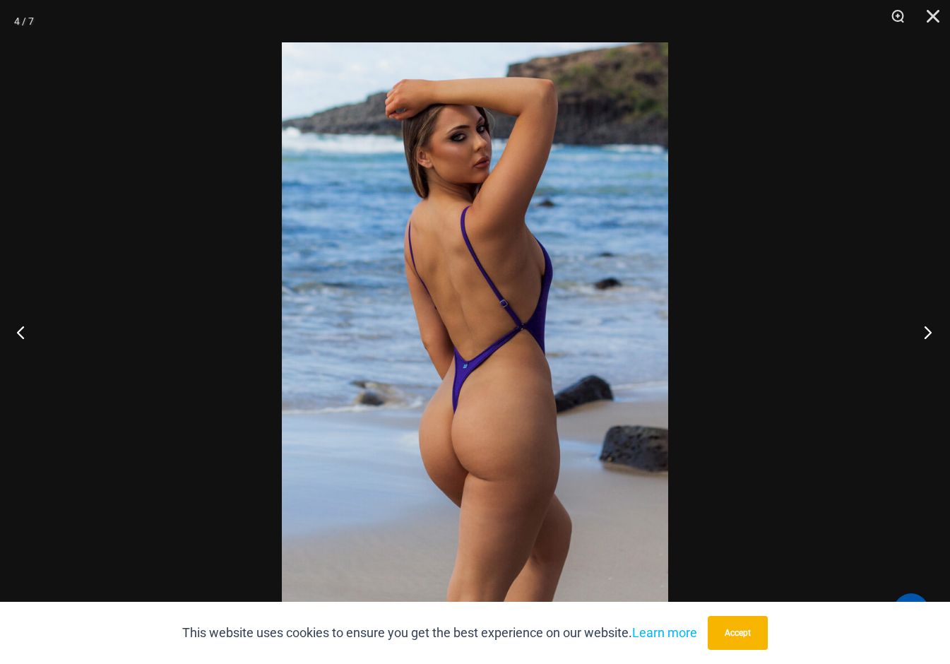
click at [923, 329] on button "Next" at bounding box center [923, 332] width 53 height 71
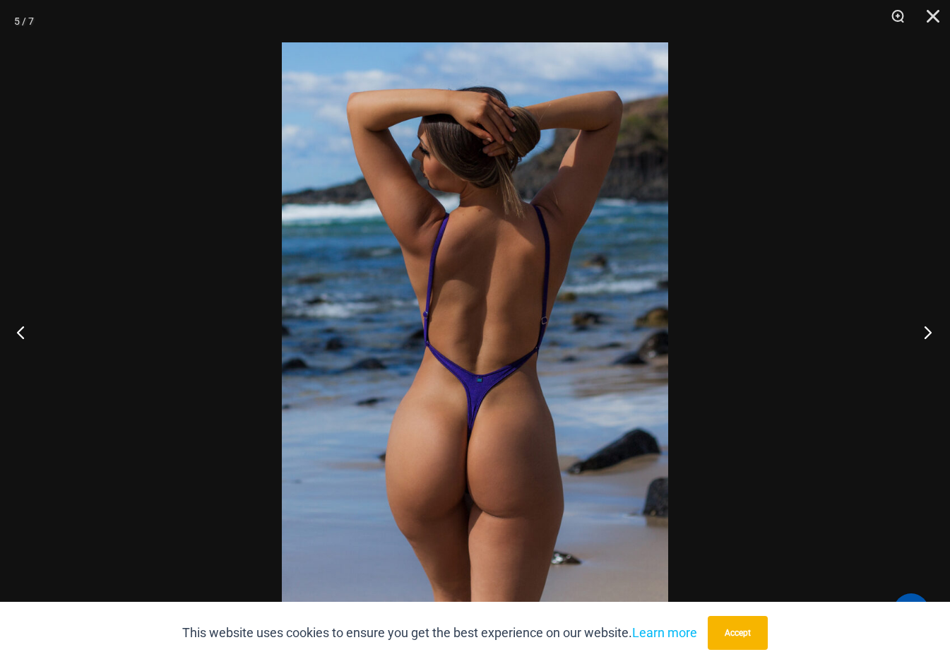
click at [923, 329] on button "Next" at bounding box center [923, 332] width 53 height 71
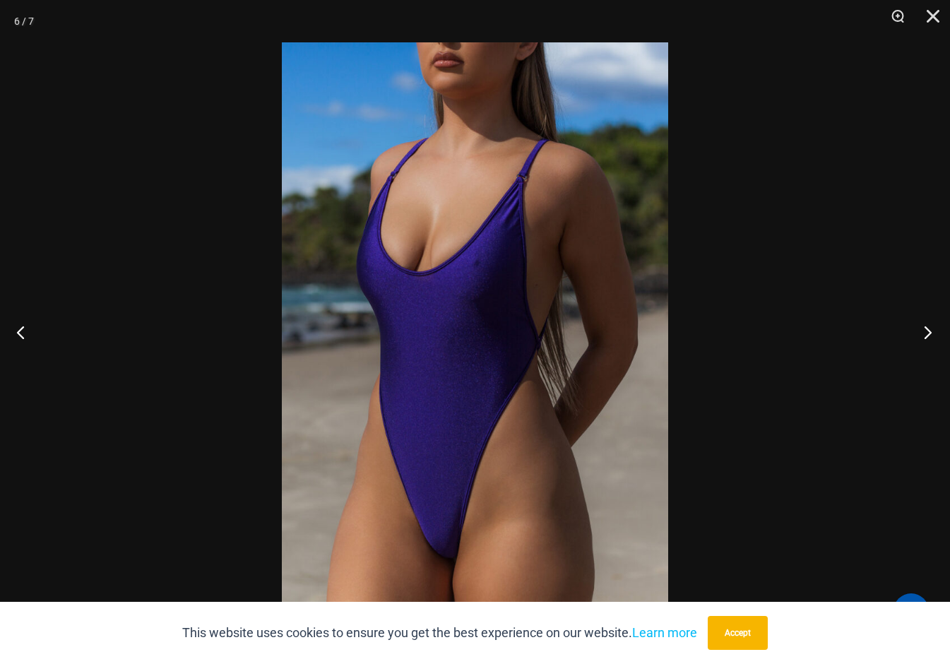
click at [923, 329] on button "Next" at bounding box center [923, 332] width 53 height 71
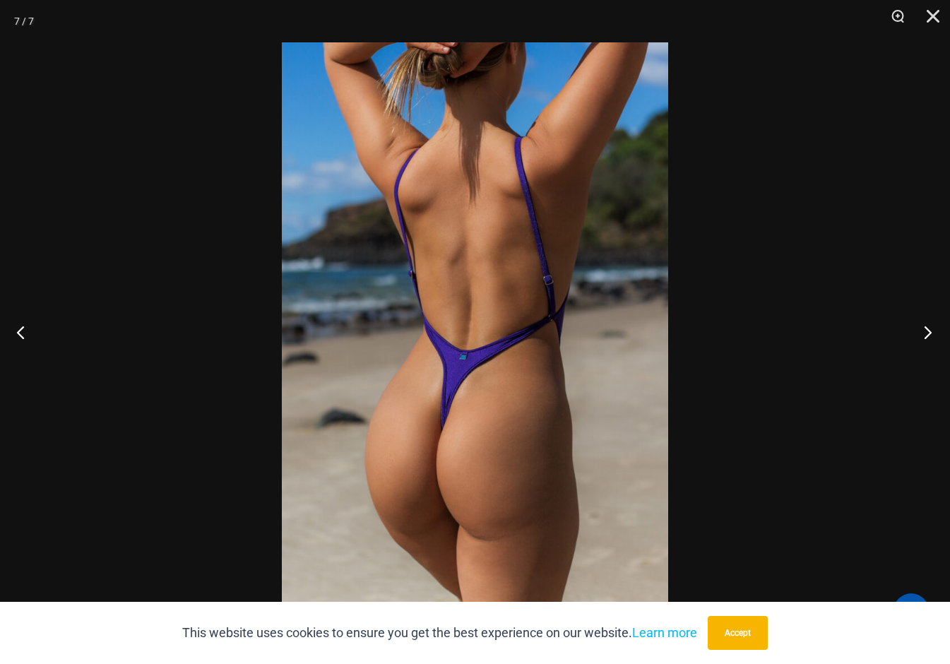
click at [930, 326] on button "Next" at bounding box center [923, 332] width 53 height 71
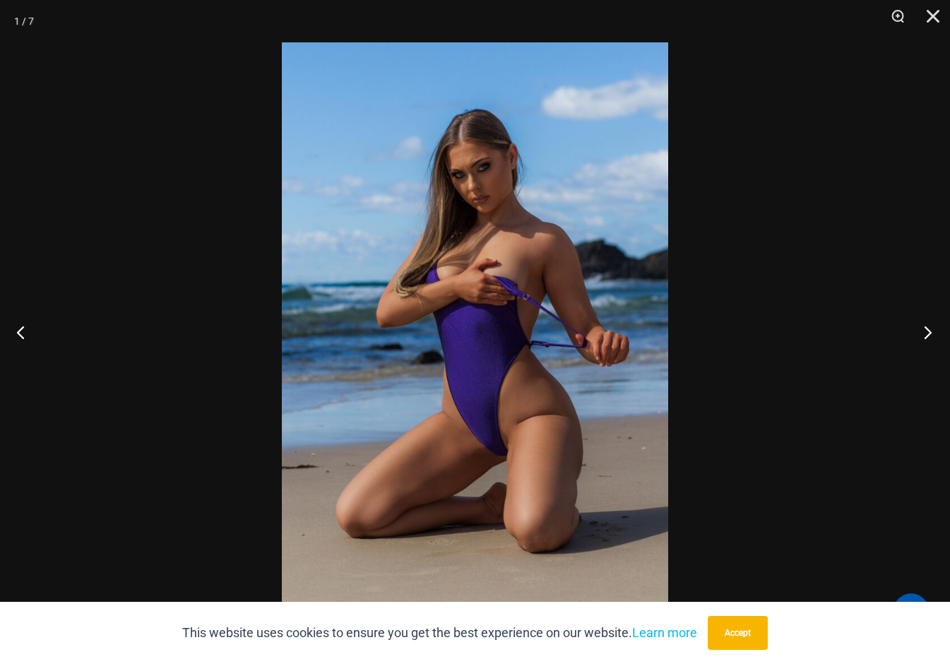
click at [930, 326] on button "Next" at bounding box center [923, 332] width 53 height 71
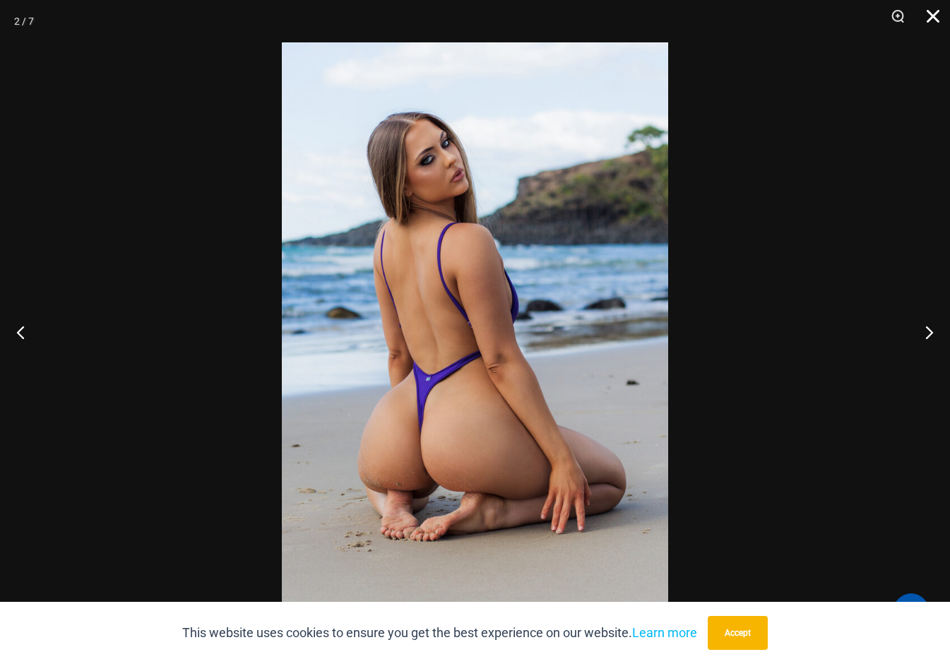
click at [933, 18] on button "Close" at bounding box center [928, 21] width 35 height 42
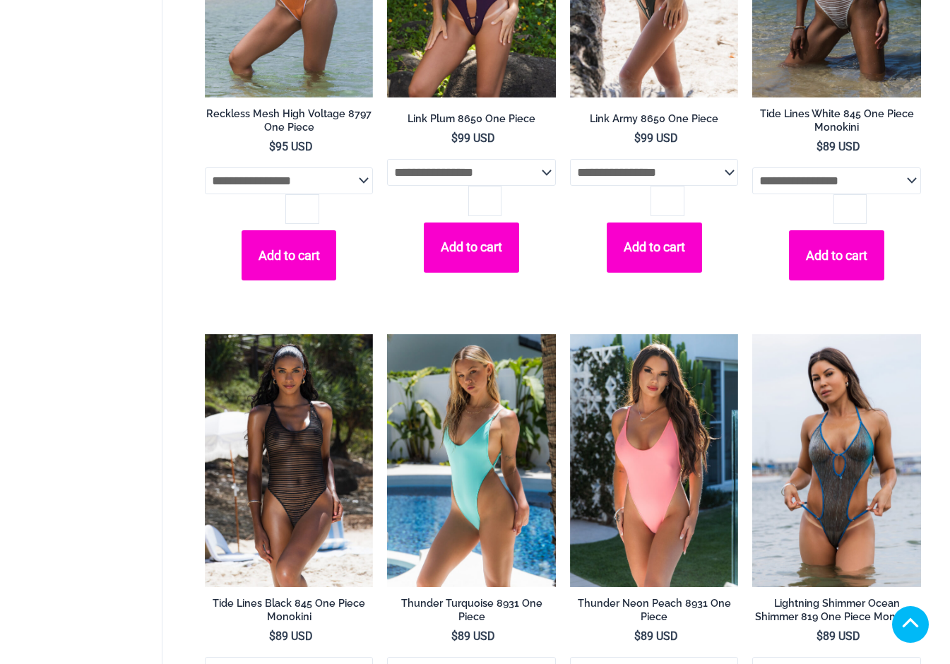
scroll to position [1788, 0]
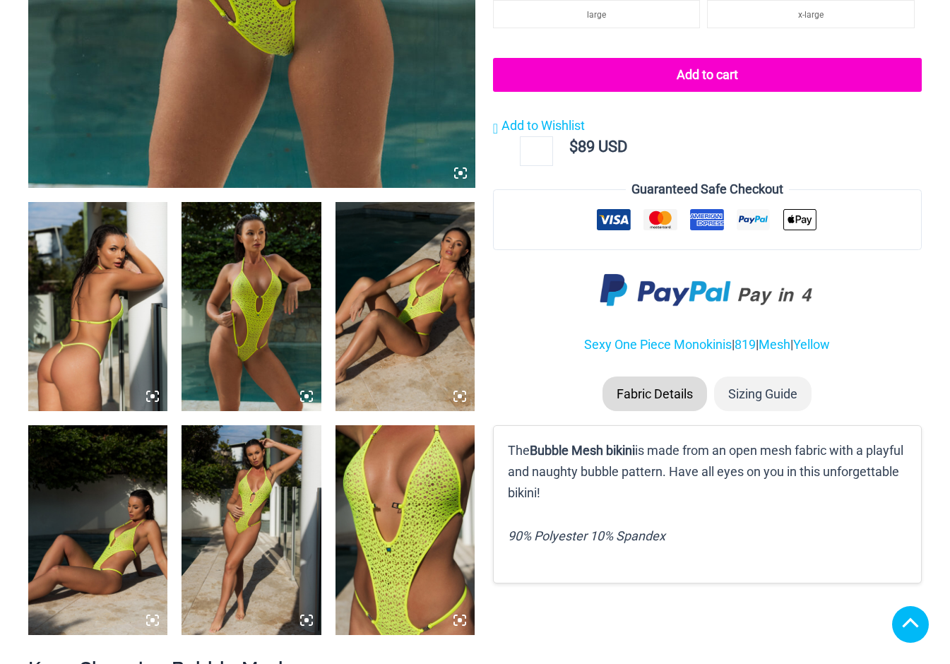
scroll to position [624, 0]
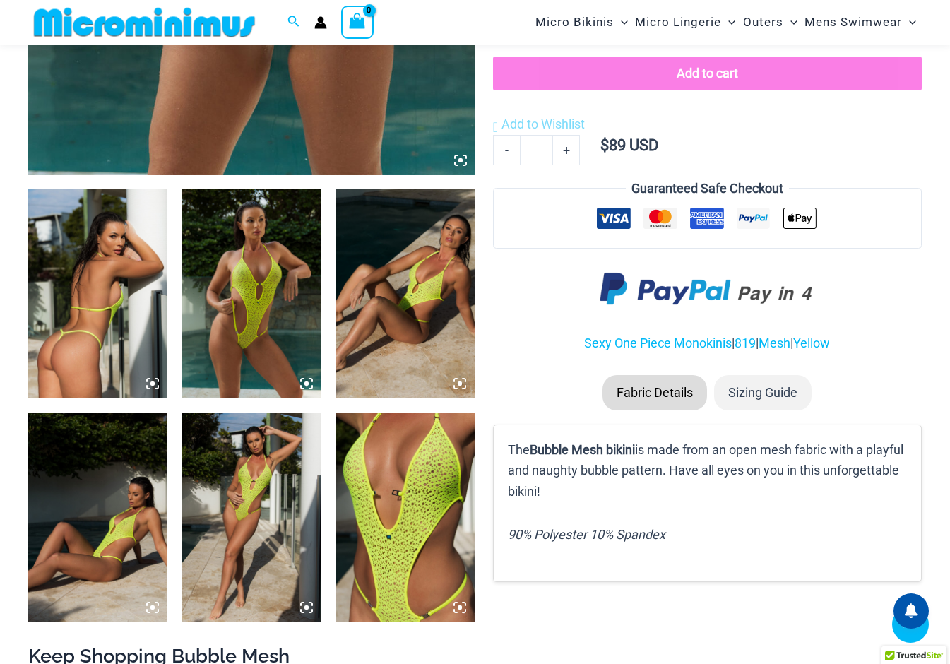
click at [153, 386] on icon at bounding box center [153, 384] width 4 height 4
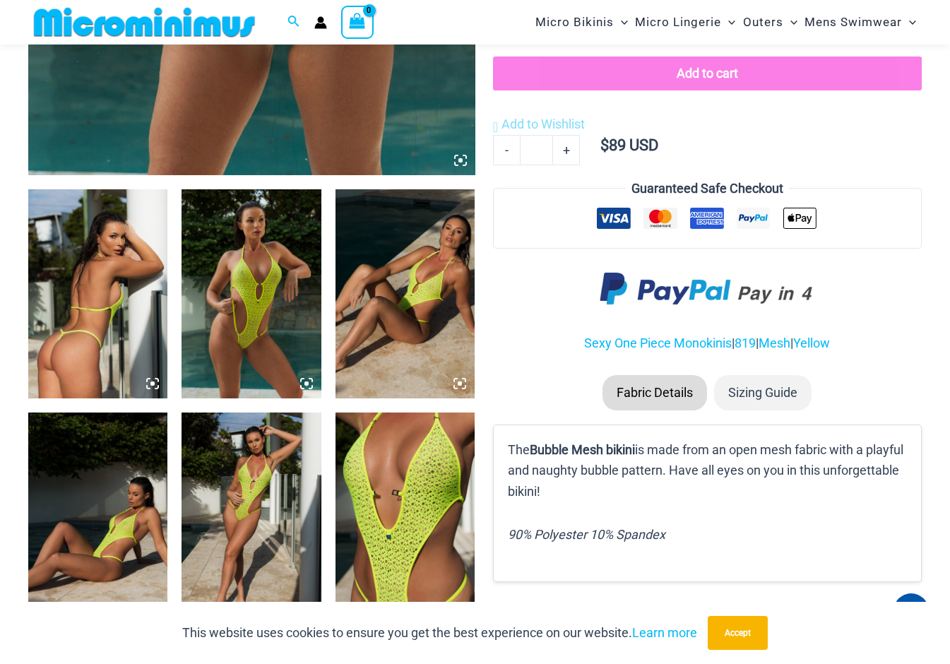
scroll to position [611, 0]
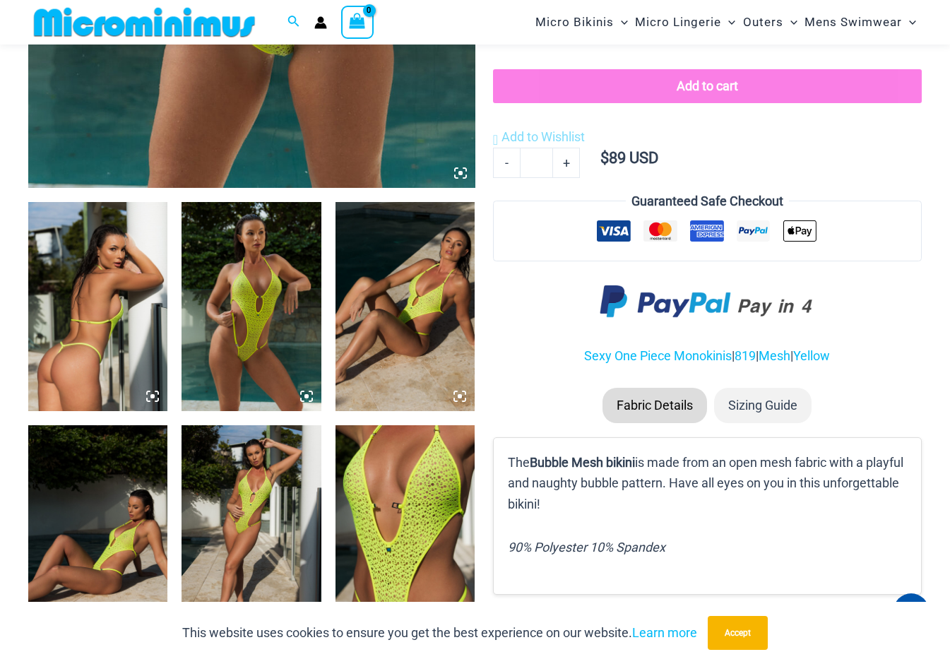
click at [150, 396] on icon at bounding box center [152, 396] width 13 height 13
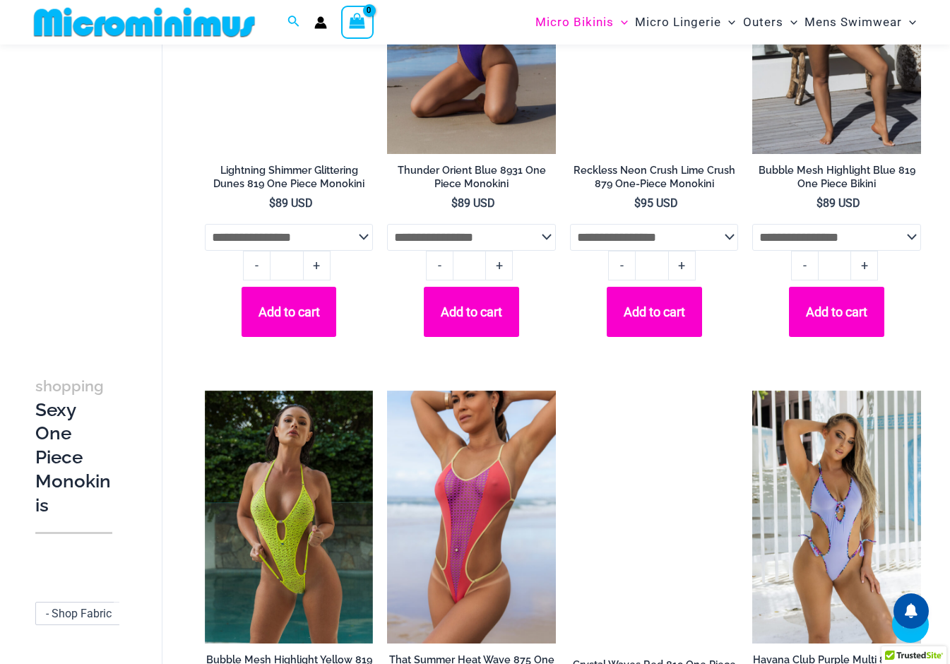
scroll to position [2879, 0]
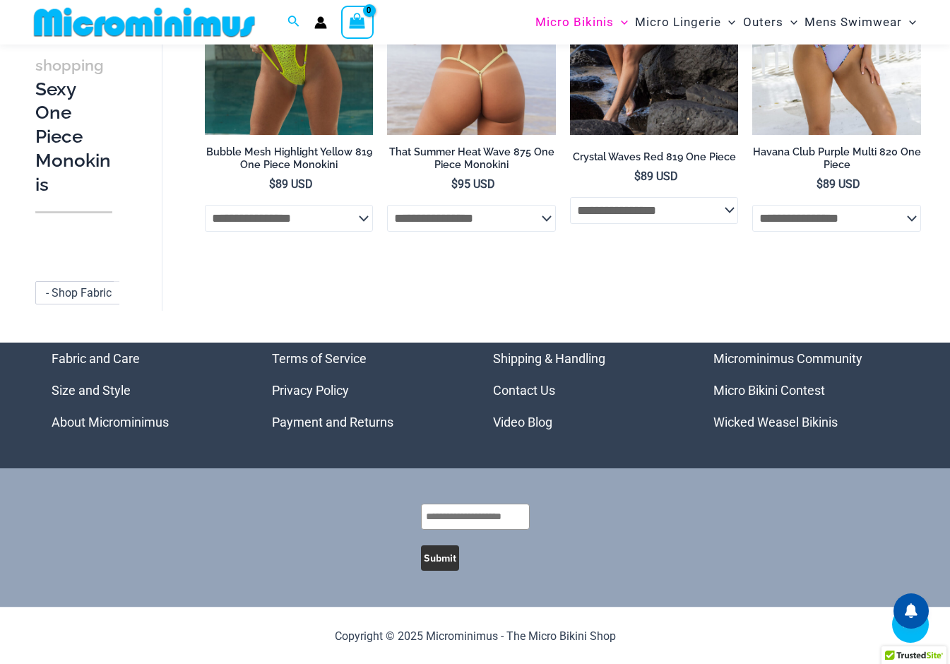
click at [505, 172] on h2 "That Summer Heat Wave 875 One Piece Monokini" at bounding box center [471, 159] width 169 height 26
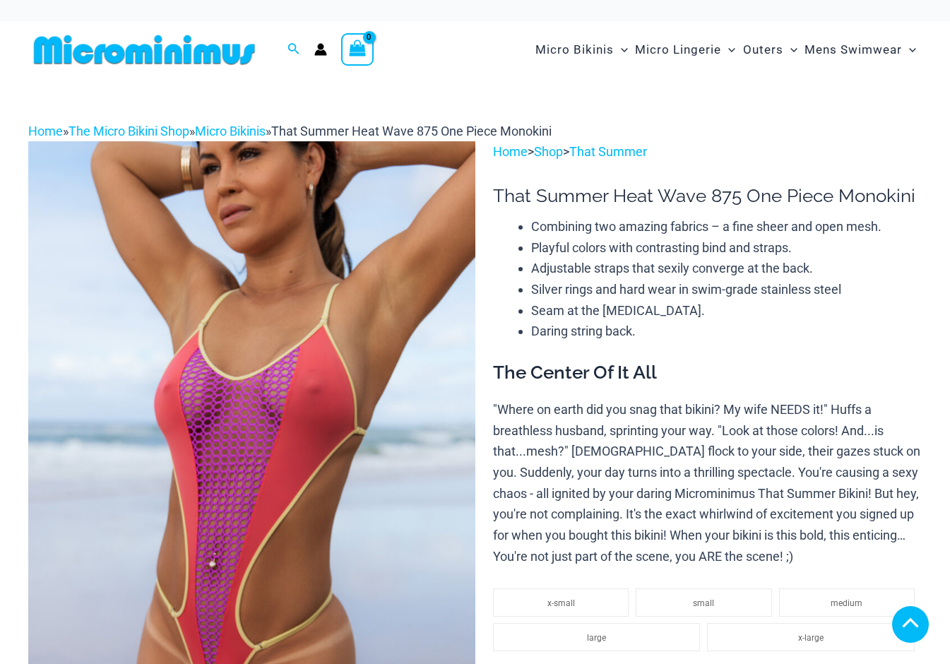
scroll to position [418, 0]
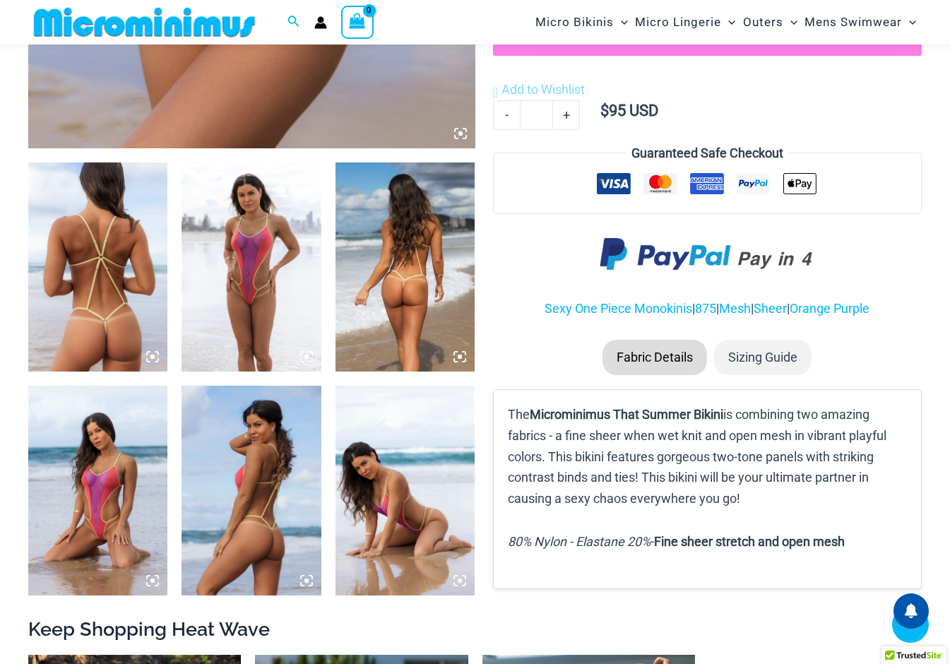
click at [304, 582] on icon at bounding box center [306, 580] width 13 height 13
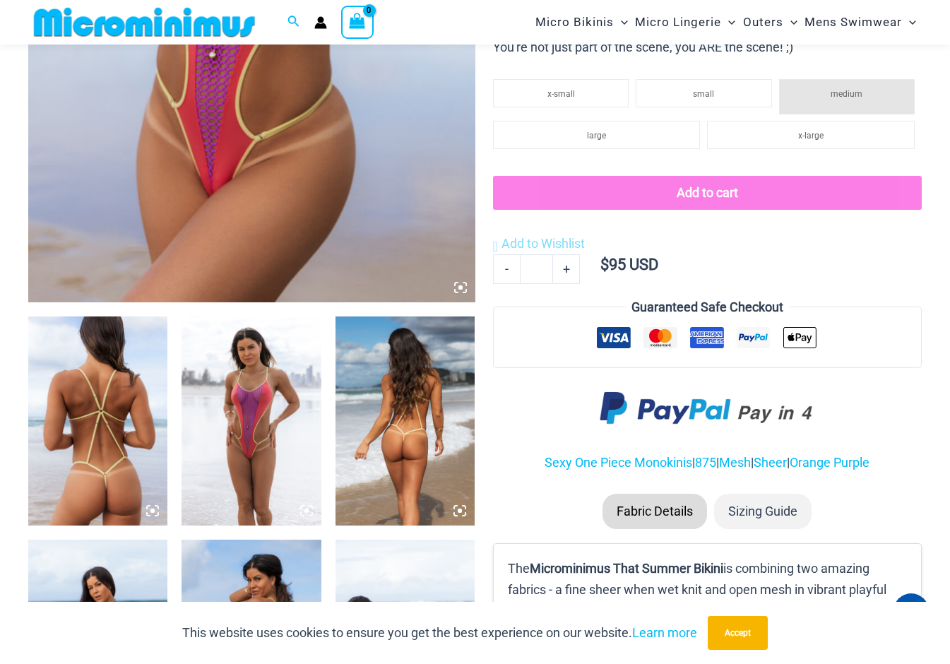
scroll to position [798, 0]
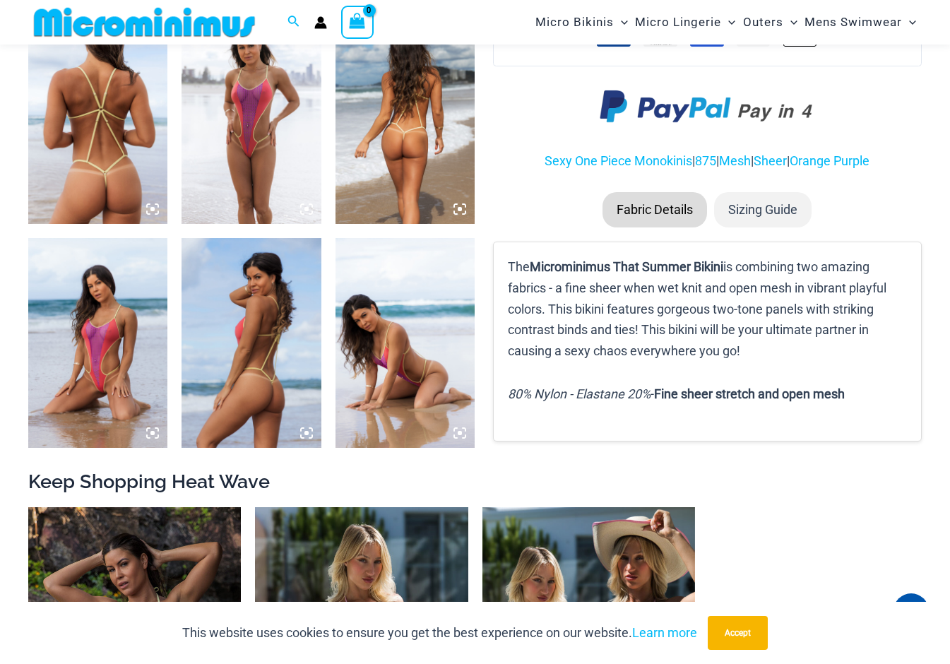
click at [307, 432] on icon at bounding box center [307, 433] width 4 height 4
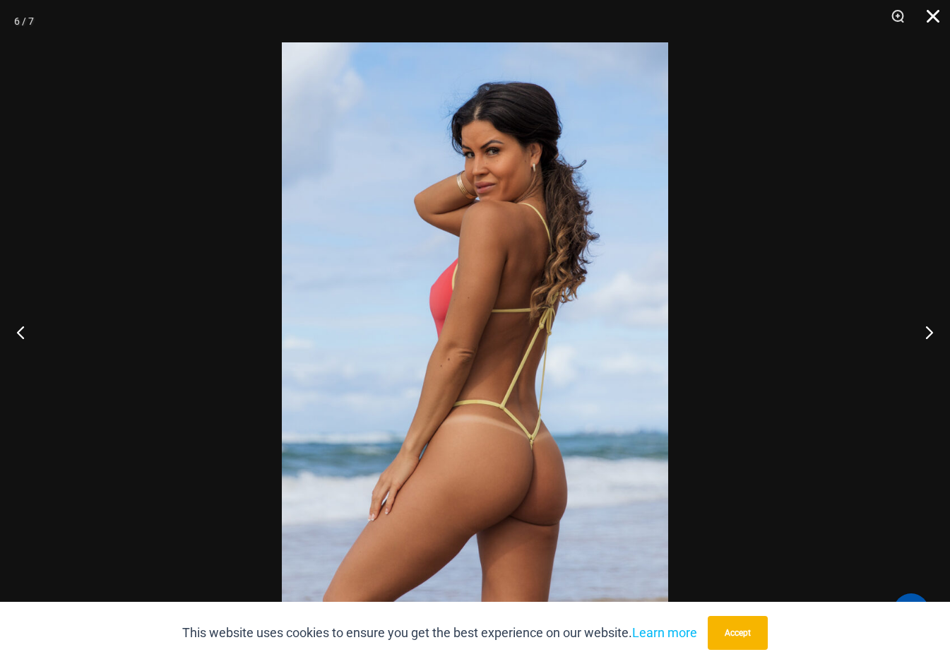
click at [935, 7] on button "Close" at bounding box center [928, 21] width 35 height 42
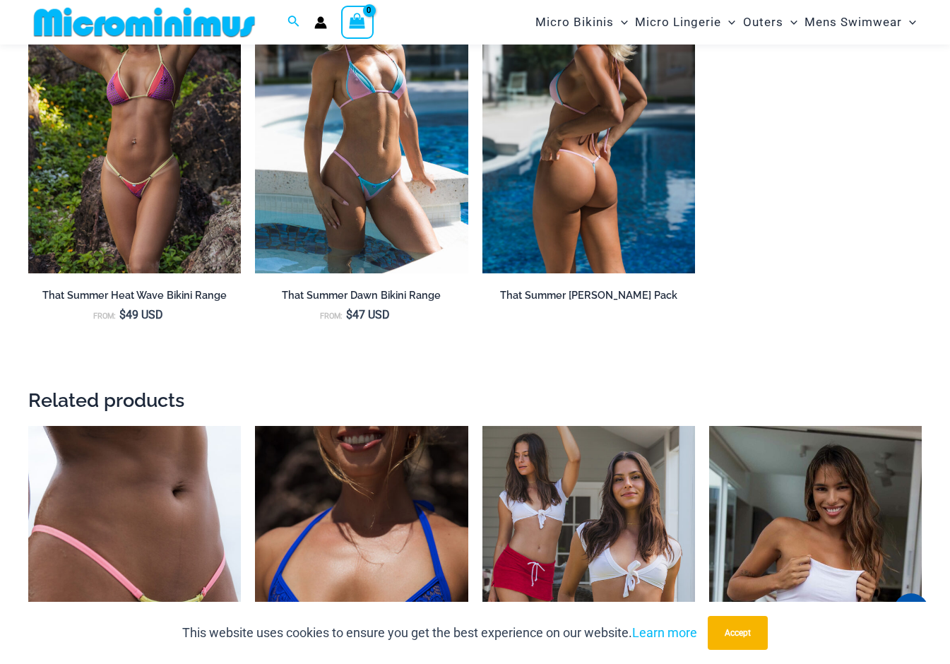
scroll to position [1092, 0]
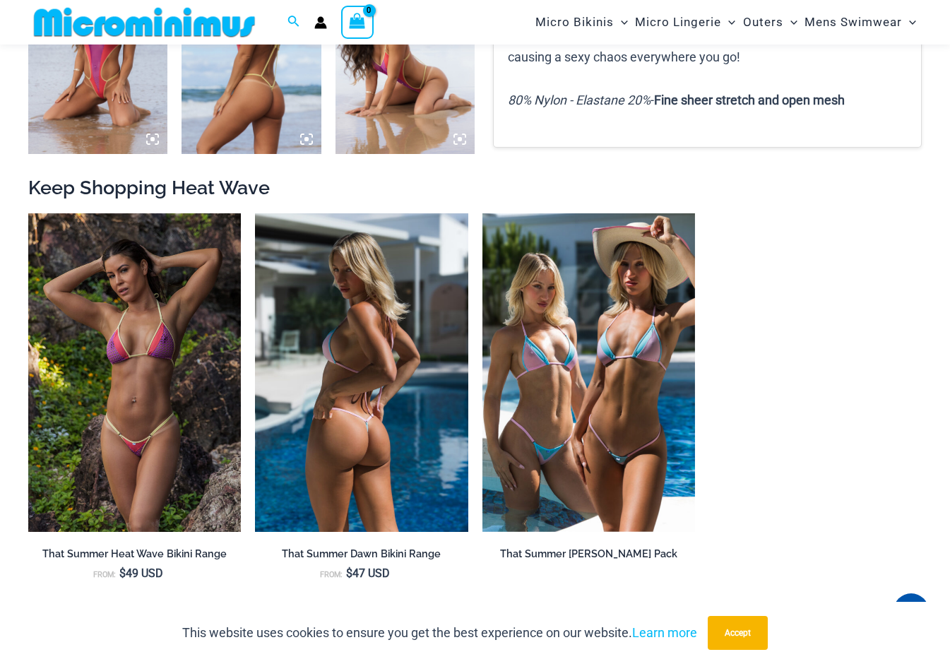
click at [382, 553] on h2 "That Summer Dawn Bikini Range" at bounding box center [361, 554] width 213 height 13
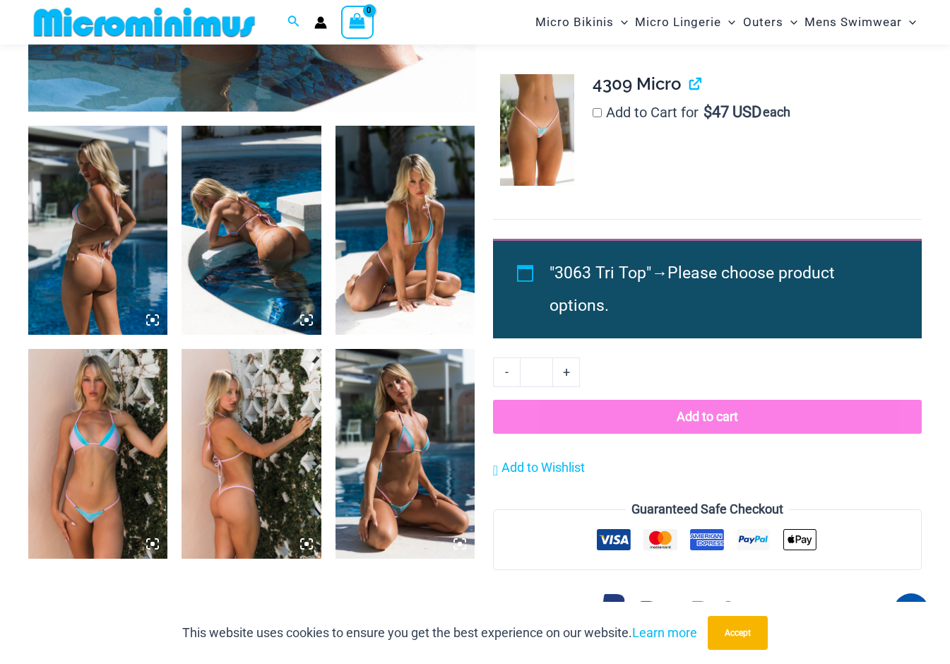
click at [155, 314] on icon at bounding box center [152, 320] width 13 height 13
